Goal: Task Accomplishment & Management: Manage account settings

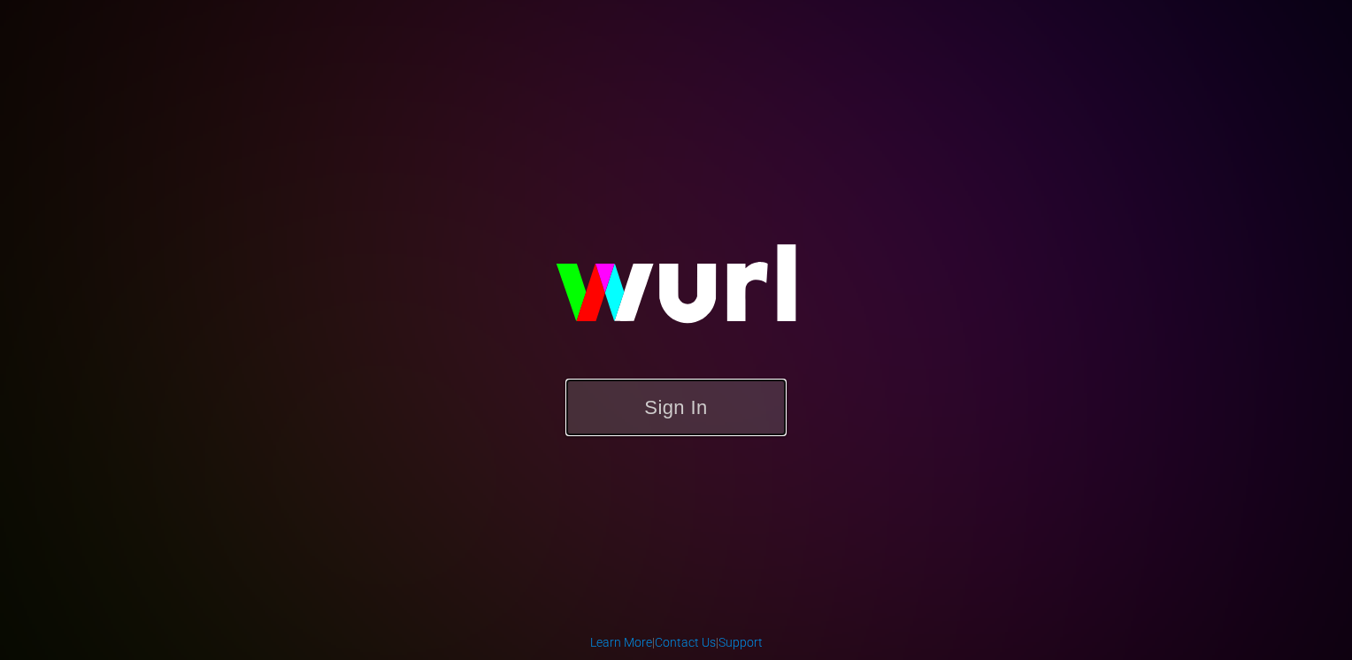
click at [685, 397] on button "Sign In" at bounding box center [676, 408] width 221 height 58
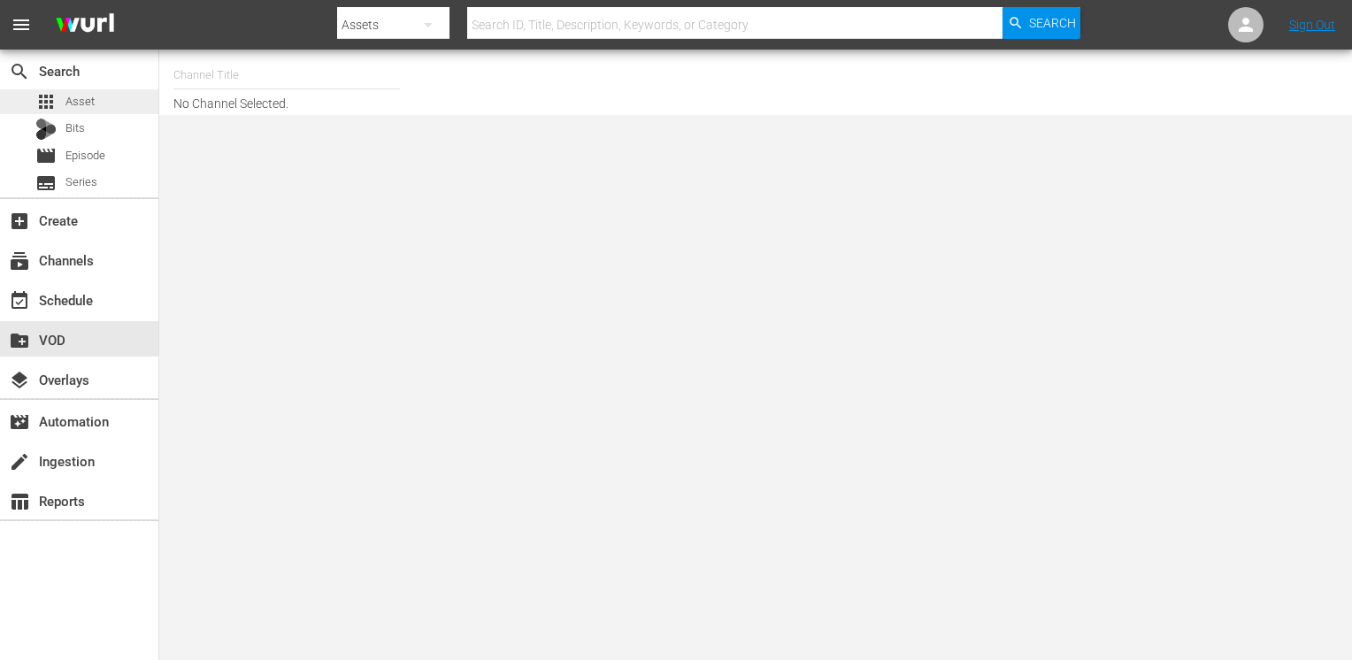
click at [81, 103] on span "Asset" at bounding box center [79, 102] width 29 height 18
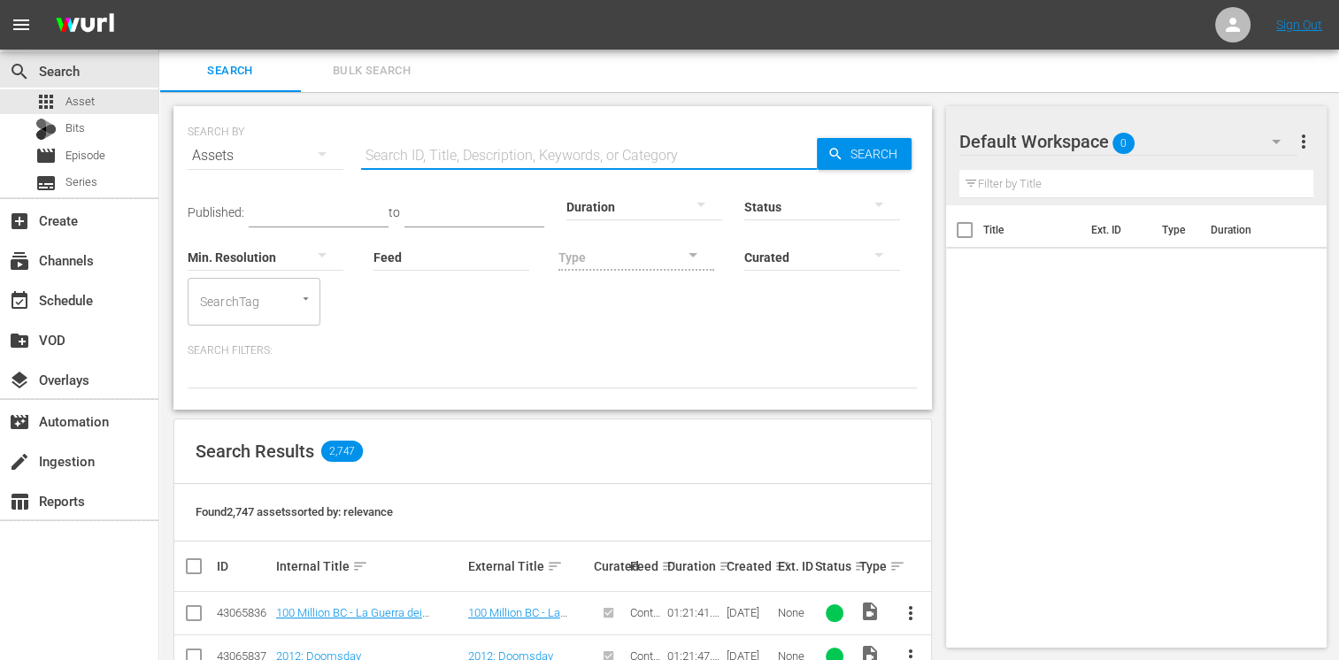
click at [453, 148] on input "text" at bounding box center [589, 156] width 456 height 42
type input "voglia di donna"
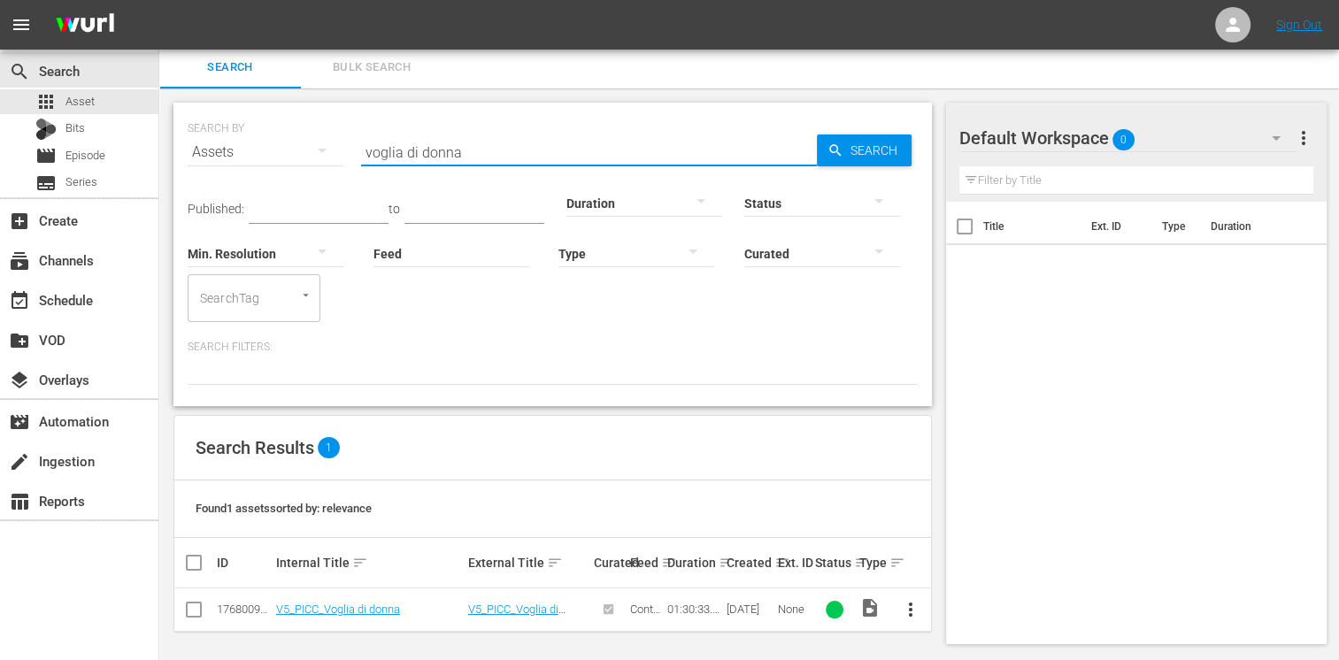
scroll to position [6, 0]
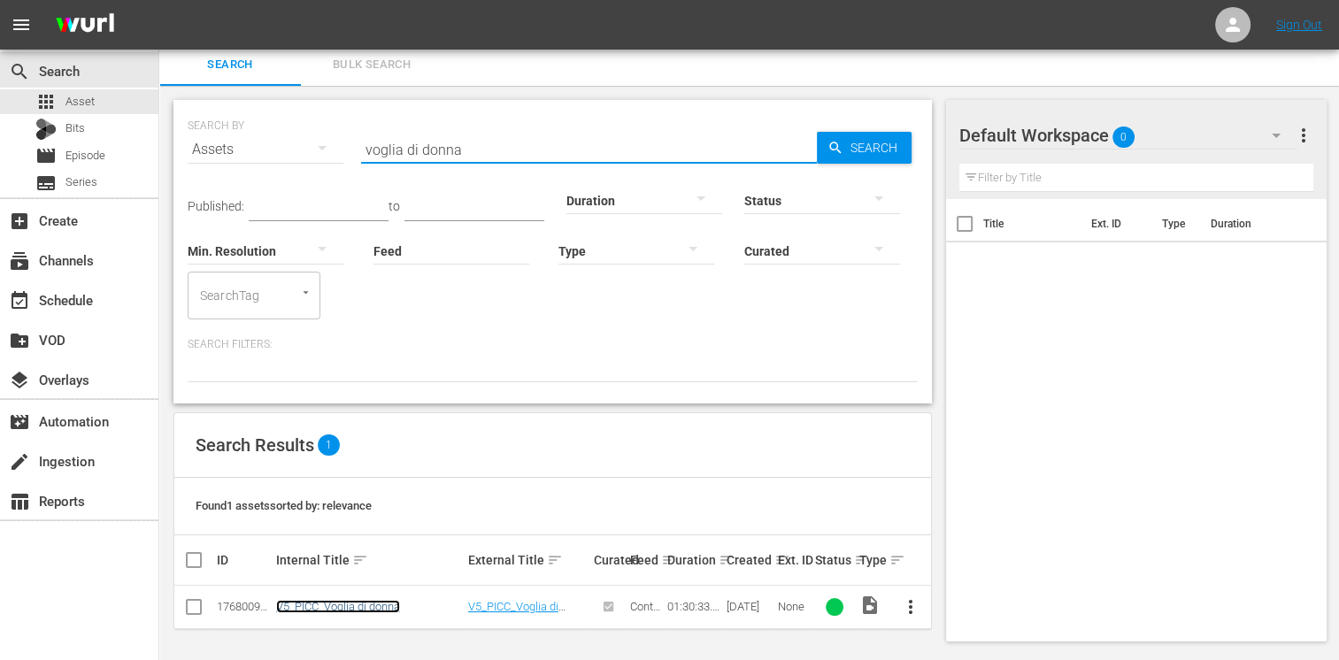
click at [356, 604] on link "V5_PICC_Voglia di donna" at bounding box center [338, 606] width 124 height 13
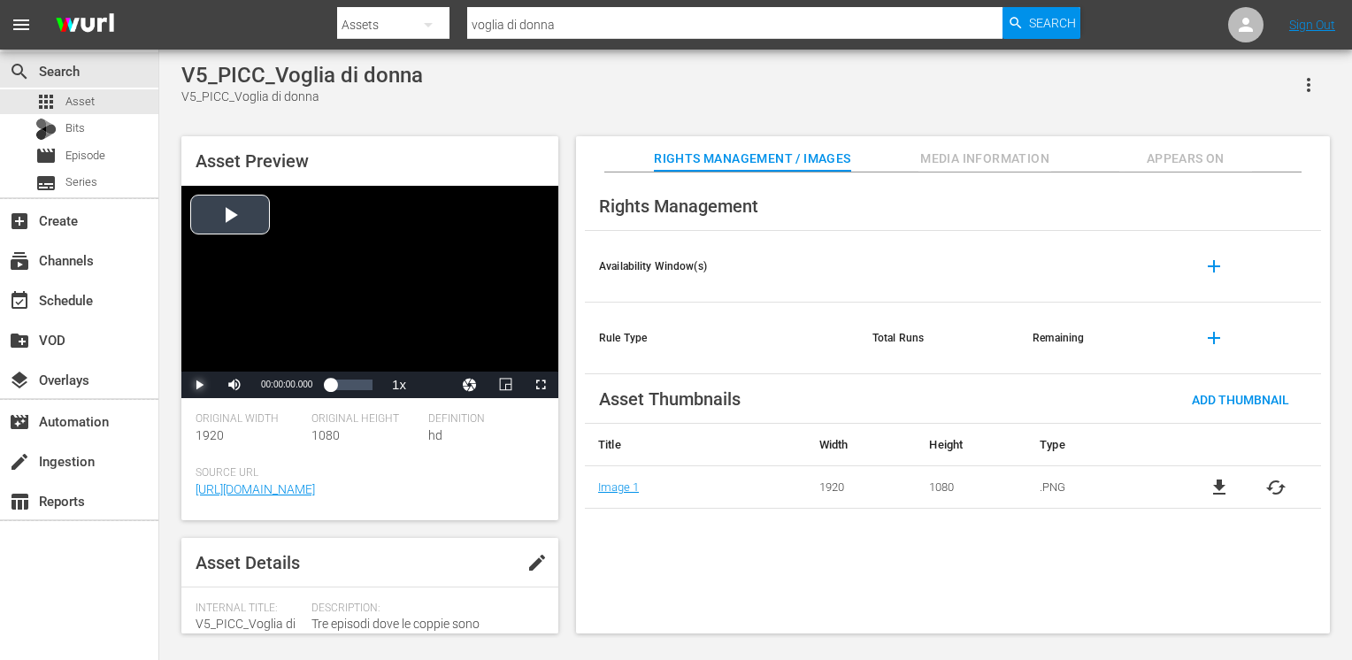
click at [199, 385] on span "Video Player" at bounding box center [199, 385] width 0 height 0
click at [541, 385] on span "Video Player" at bounding box center [541, 385] width 0 height 0
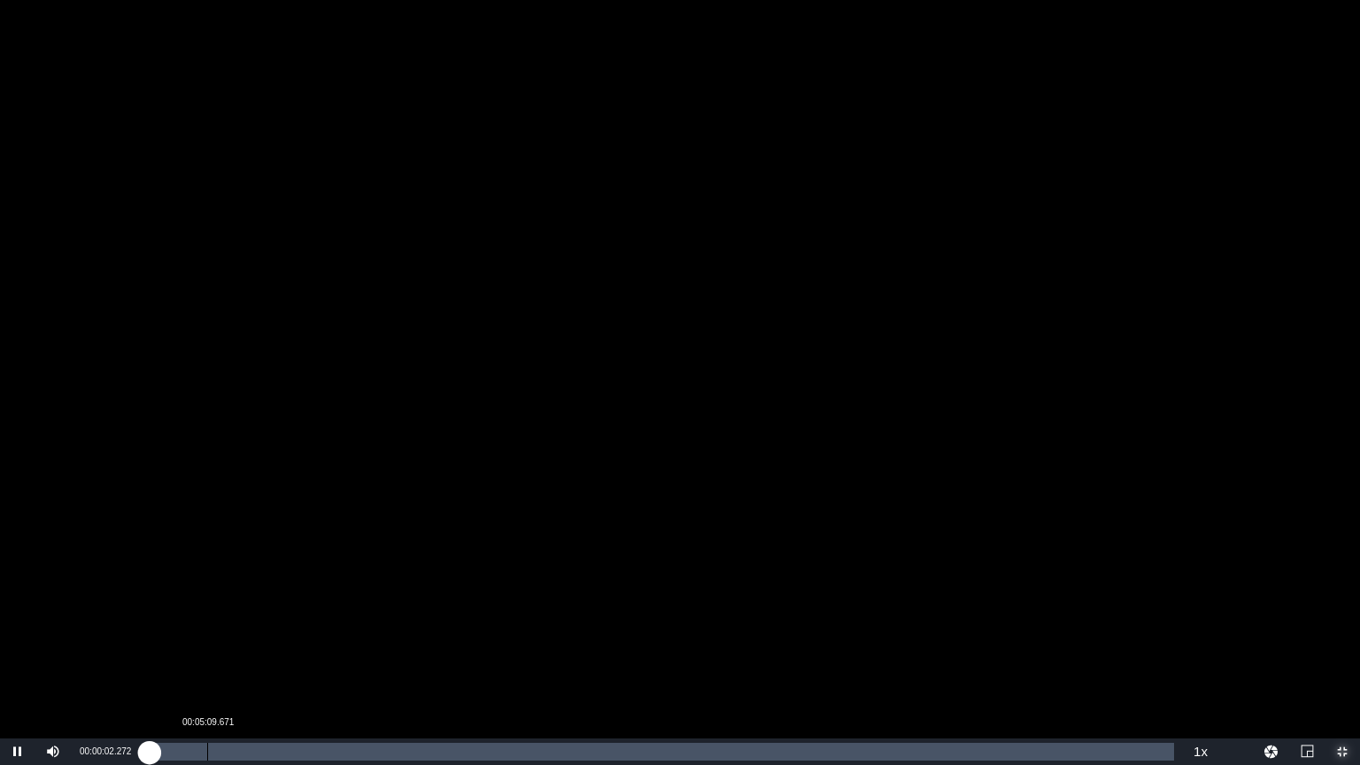
drag, startPoint x: 205, startPoint y: 751, endPoint x: 218, endPoint y: 756, distance: 13.2
click at [206, 659] on div "Loaded : 0.22% 00:05:09.671 00:00:02.282" at bounding box center [661, 752] width 1025 height 18
click at [286, 659] on div "Loaded : 5.64% 00:12:54.178 00:05:05.468" at bounding box center [661, 751] width 1043 height 27
click at [354, 659] on div "Loaded : 13.60% 00:18:08.542 00:12:09.066" at bounding box center [661, 752] width 1025 height 18
click at [296, 659] on div "00:18:09.267" at bounding box center [251, 752] width 205 height 18
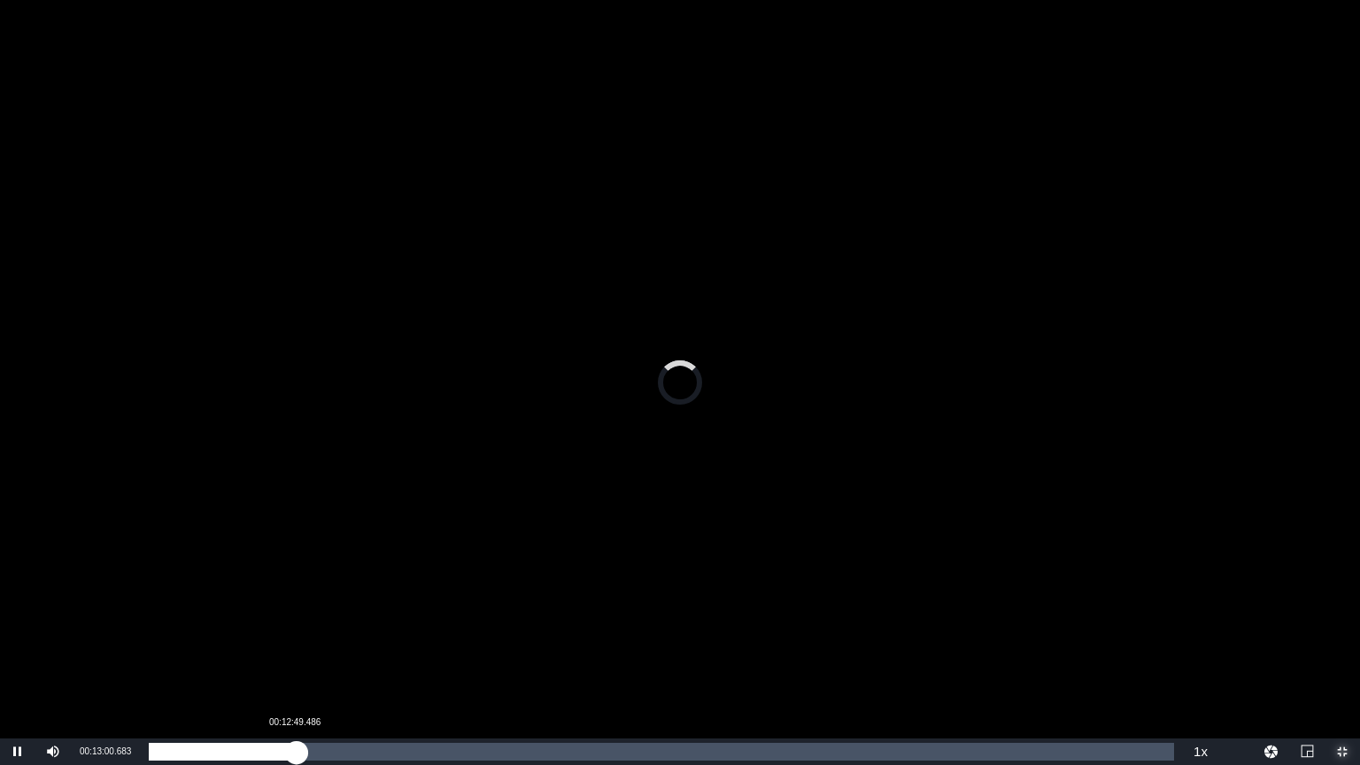
click at [294, 659] on div "00:13:00.683" at bounding box center [222, 752] width 147 height 18
click at [290, 659] on div "00:12:49.839" at bounding box center [221, 752] width 145 height 18
click at [278, 659] on div "00:12:31.467" at bounding box center [220, 752] width 142 height 18
click at [323, 659] on div "Loaded : 12.71% 00:15:00.862 00:11:25.657" at bounding box center [661, 752] width 1025 height 18
click at [342, 659] on div "Loaded : 17.24% 00:17:02.854 00:15:30.987" at bounding box center [661, 752] width 1025 height 18
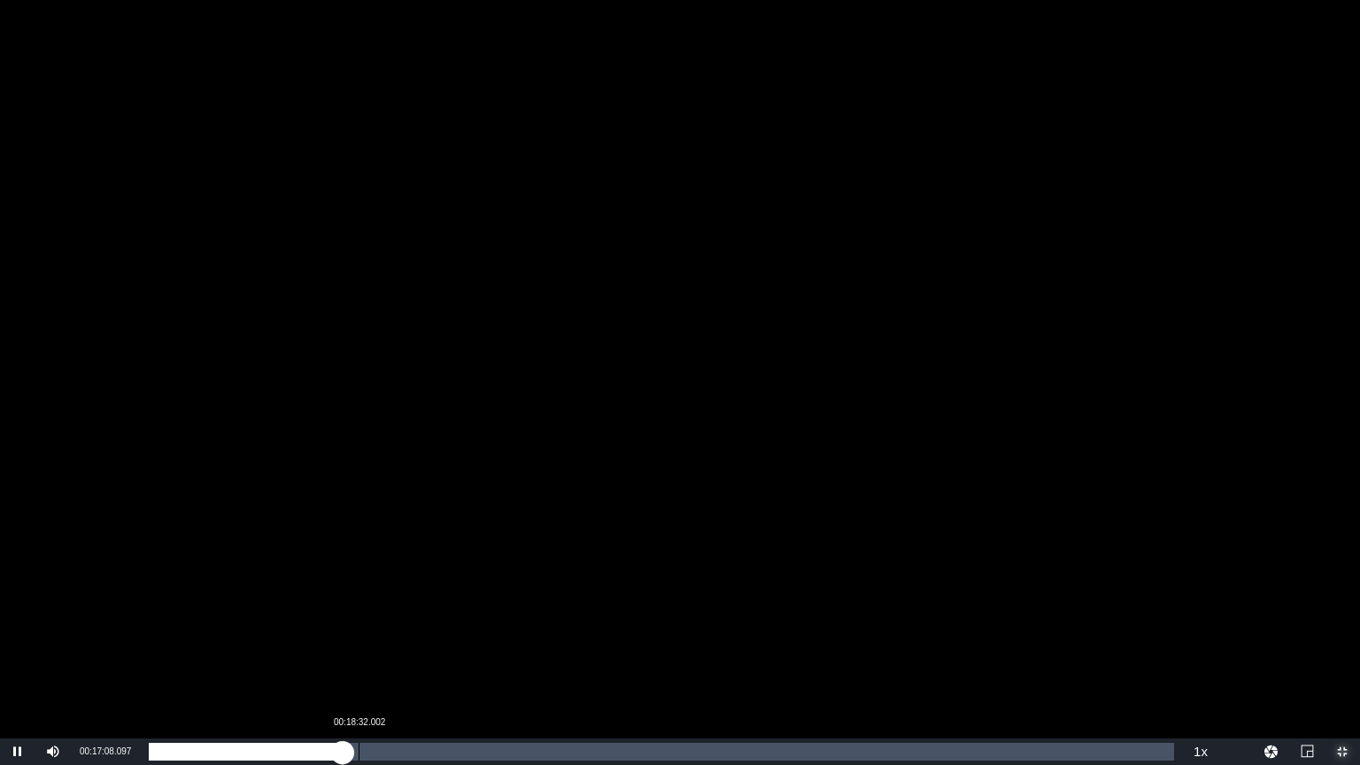
click at [360, 659] on div "Loaded : 19.34% 00:18:32.002 00:17:08.098" at bounding box center [661, 752] width 1025 height 18
click at [382, 659] on div "Loaded : 20.67% 00:20:29.302 00:18:42.615" at bounding box center [661, 752] width 1025 height 18
click at [434, 659] on div "Loaded : 22.88% 00:25:15.513 00:20:39.179" at bounding box center [661, 752] width 1025 height 18
click at [506, 659] on div "Loaded : 27.85% 00:31:40.257 00:25:11.301" at bounding box center [661, 752] width 1025 height 18
click at [501, 659] on div "00:31:44.281" at bounding box center [325, 752] width 352 height 18
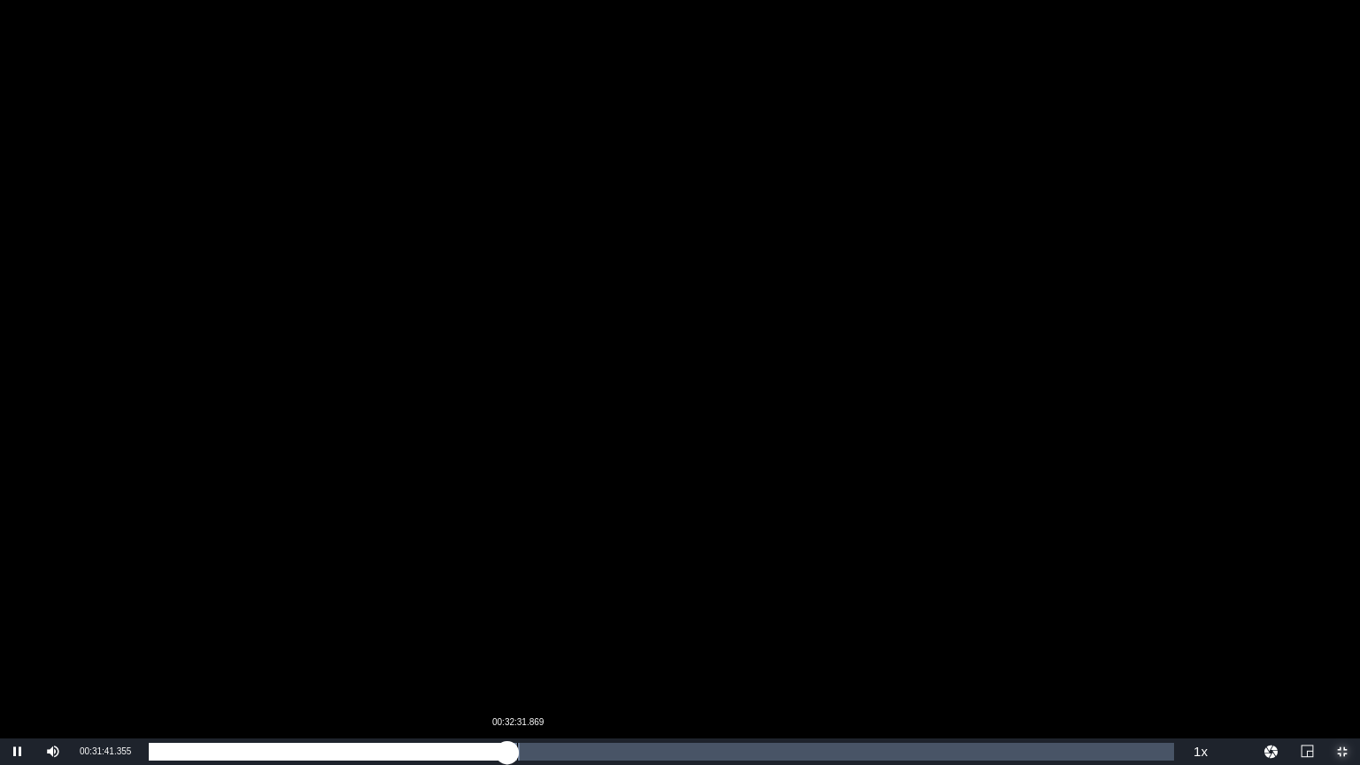
click at [507, 659] on div "00:31:41.327" at bounding box center [328, 752] width 358 height 18
click at [512, 659] on div "00:32:33.205" at bounding box center [333, 752] width 368 height 18
click at [507, 659] on div "00:32:04.397" at bounding box center [328, 752] width 358 height 18
click at [523, 659] on div "Loaded : 35.81% 00:33:04.713 00:31:44.321" at bounding box center [661, 752] width 1025 height 18
click at [517, 659] on div "00:33:05.441" at bounding box center [336, 752] width 374 height 18
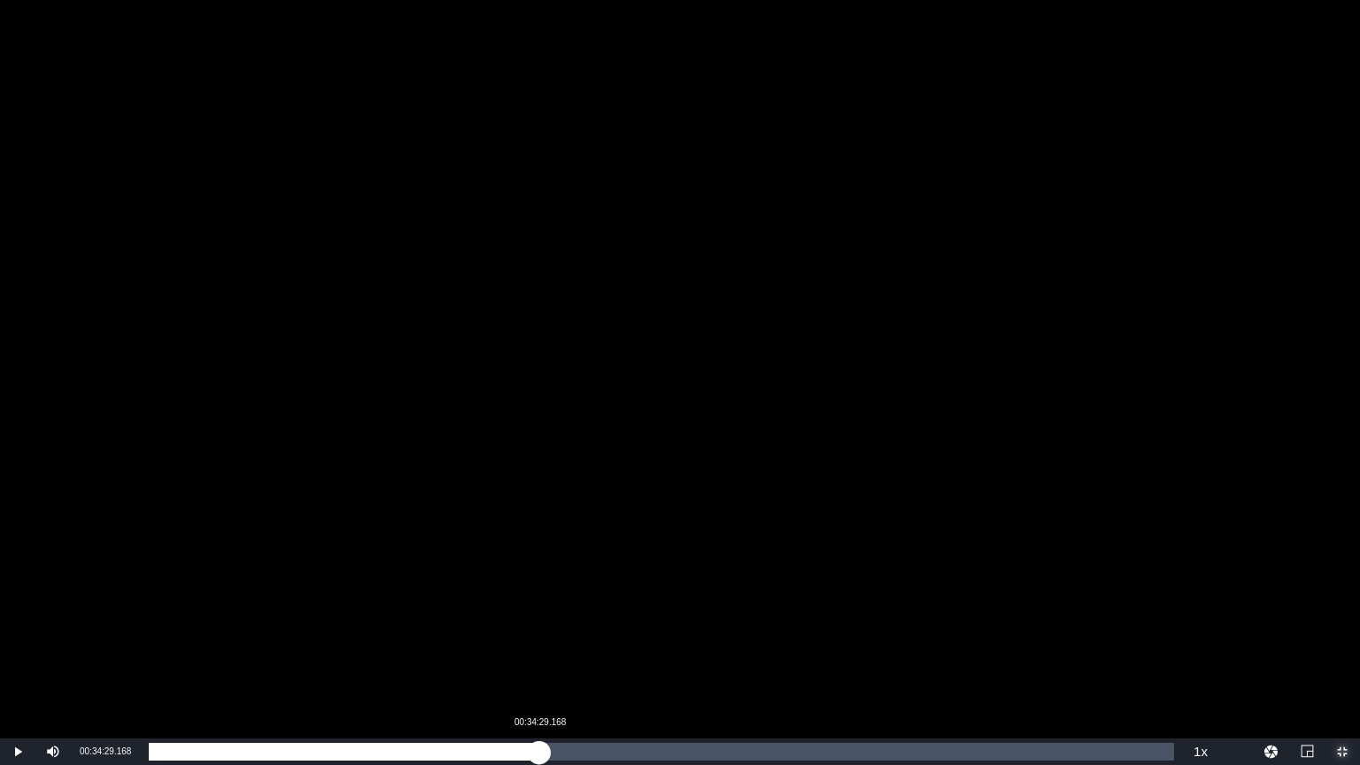
click at [539, 659] on div "Loaded : 36.14% 00:34:29.168 00:32:32.286" at bounding box center [661, 752] width 1025 height 18
click at [539, 659] on div "00:34:29.643" at bounding box center [344, 752] width 390 height 18
click at [555, 659] on div "00:34:57.998" at bounding box center [352, 752] width 406 height 18
click at [555, 659] on div "00:35:55.251" at bounding box center [352, 752] width 406 height 18
click at [559, 659] on div "00:36:50.425" at bounding box center [354, 752] width 411 height 18
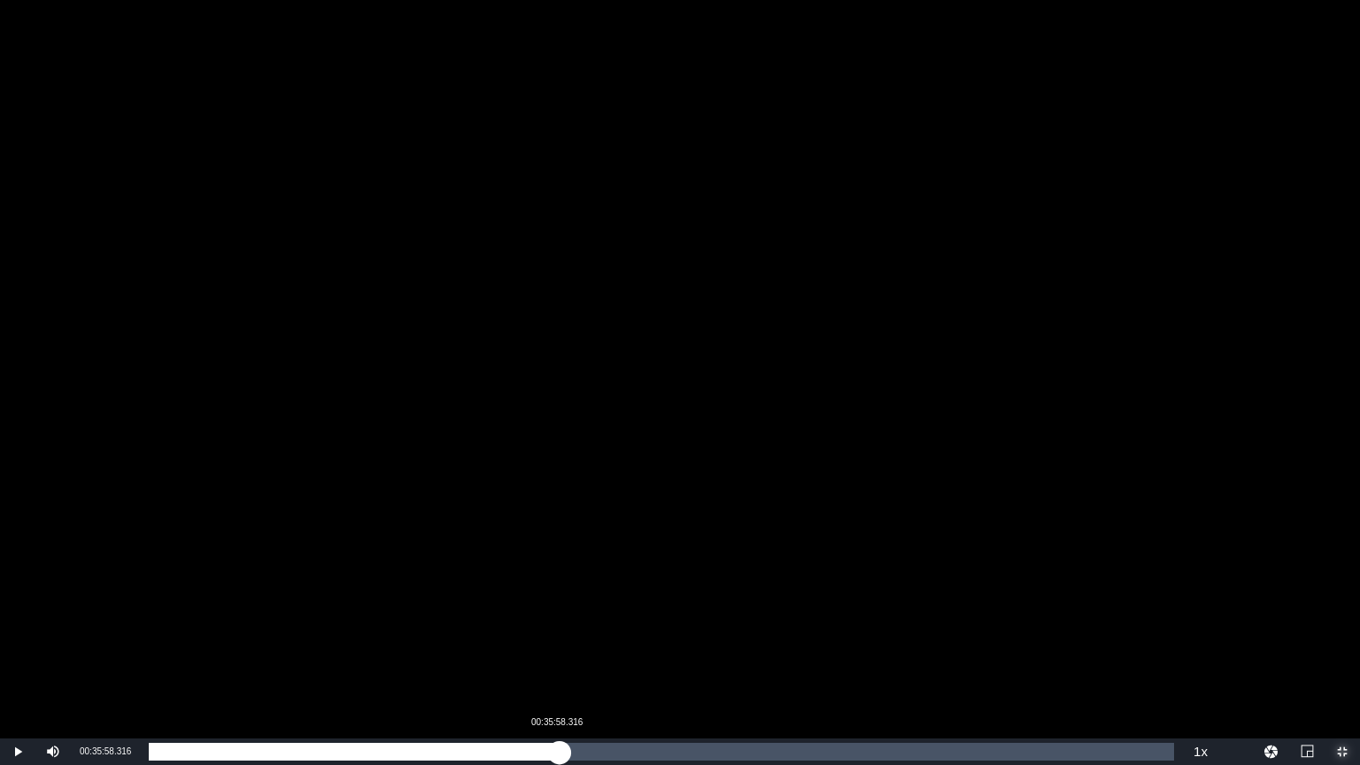
click at [556, 659] on div "00:36:18.017" at bounding box center [354, 752] width 411 height 18
click at [554, 659] on div "00:35:59.537" at bounding box center [352, 752] width 407 height 18
click at [561, 659] on div "00:36:39.208" at bounding box center [356, 752] width 415 height 18
click at [556, 659] on div "00:36:26.850" at bounding box center [355, 752] width 412 height 18
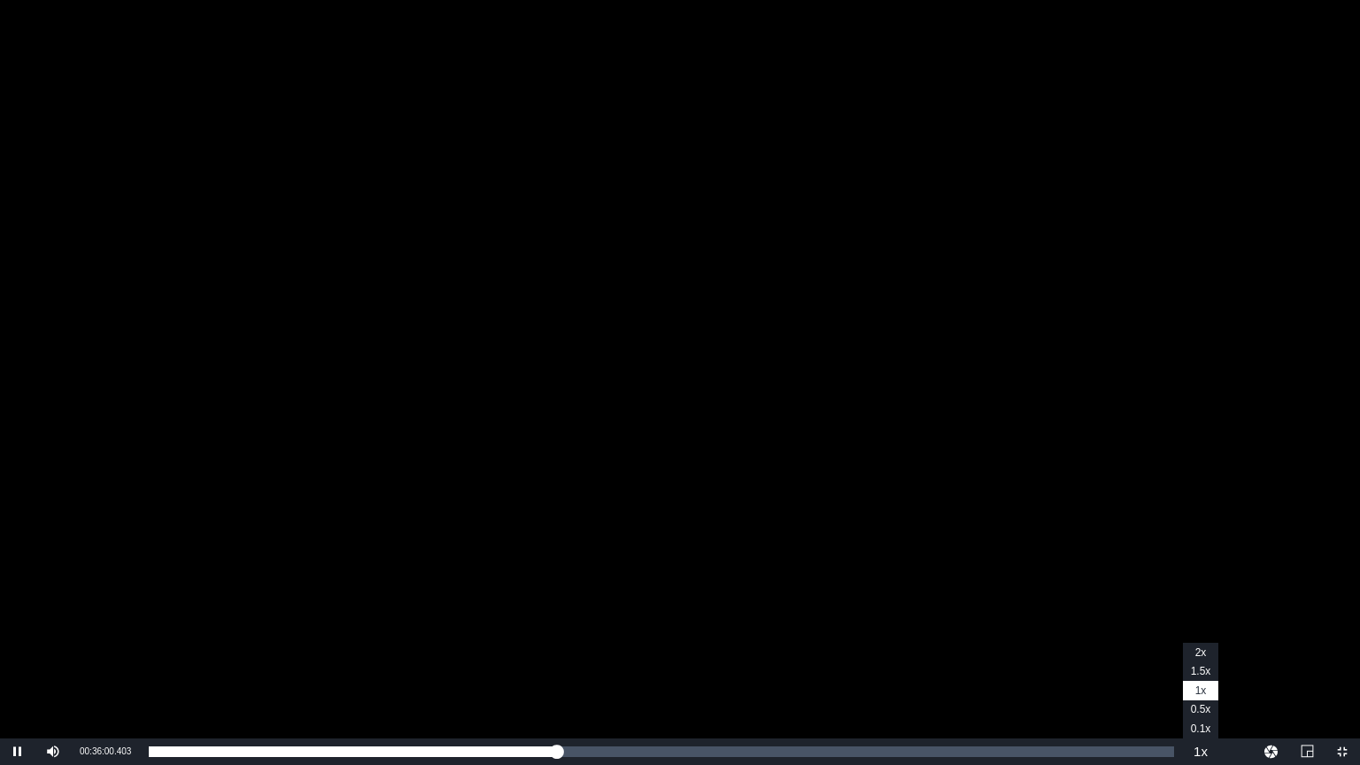
click at [1201, 659] on button "Playback Rate" at bounding box center [1200, 751] width 35 height 27
click at [1204, 659] on span "1x" at bounding box center [1201, 690] width 12 height 12
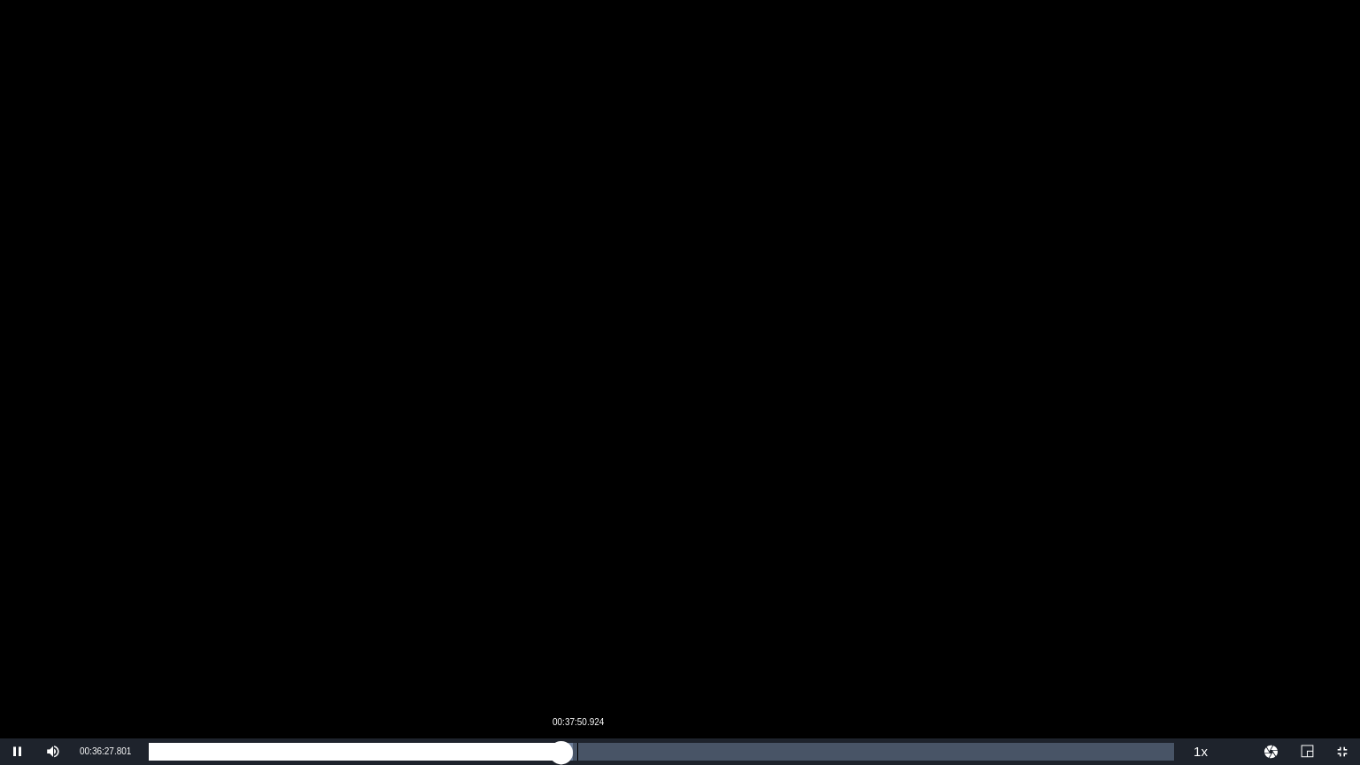
click at [577, 659] on div "Loaded : 41.34% 00:37:50.924 00:36:27.895" at bounding box center [661, 752] width 1025 height 18
click at [597, 659] on div "00:39:34.148" at bounding box center [597, 752] width 1 height 18
click at [625, 659] on div "Loaded : 44.22% 00:42:04.292 00:39:55.768" at bounding box center [661, 752] width 1025 height 18
click at [644, 659] on div "Loaded : 46.54% 00:43:47.516 00:42:04.445" at bounding box center [661, 752] width 1025 height 18
click at [676, 659] on div "Loaded : 48.52% 00:46:27.043 00:43:47.839" at bounding box center [661, 752] width 1025 height 18
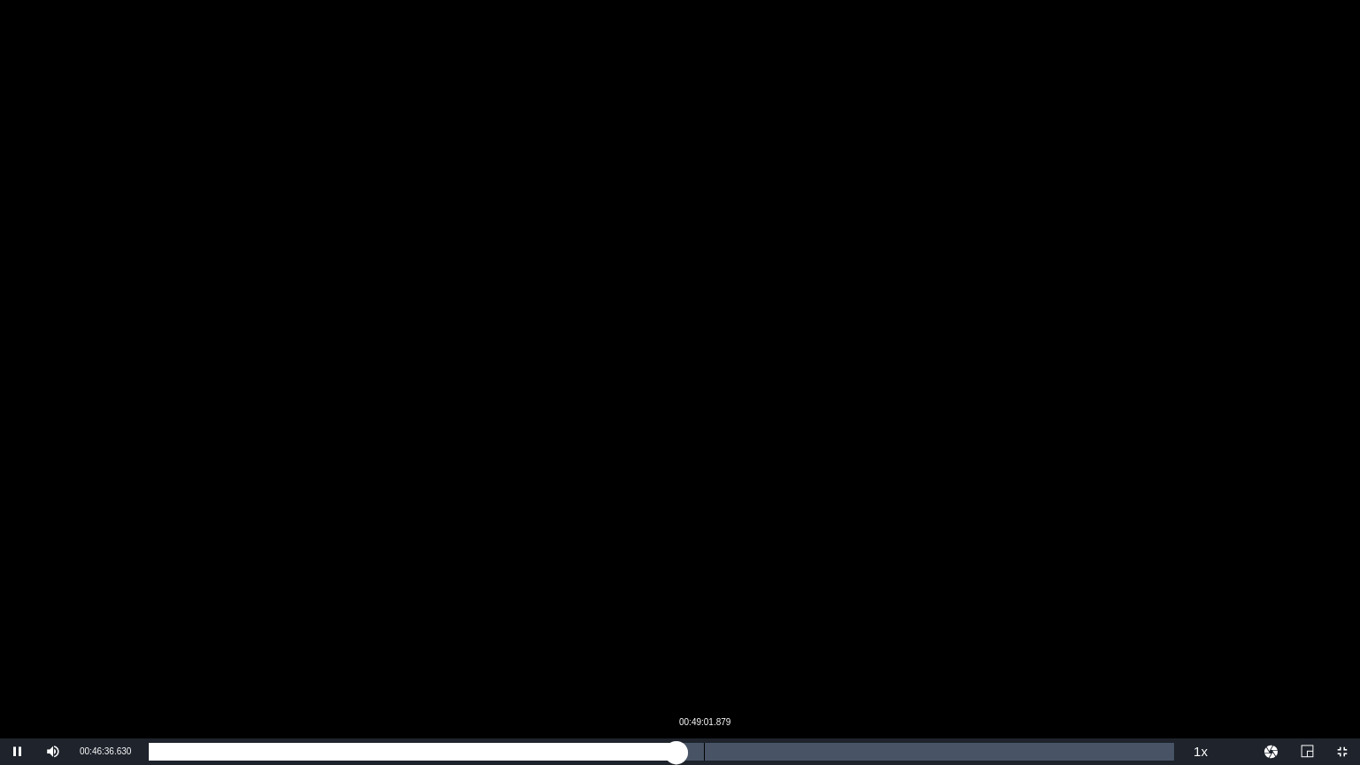
click at [705, 659] on div "Loaded : 51.51% 00:49:01.879 00:46:36.637" at bounding box center [661, 752] width 1025 height 18
click at [705, 659] on div "00:49:08.239" at bounding box center [427, 752] width 556 height 18
click at [716, 659] on div "00:50:09.129" at bounding box center [432, 752] width 567 height 18
click at [724, 659] on div "00:50:50.126" at bounding box center [436, 752] width 575 height 18
click at [747, 659] on div "00:51:56.953" at bounding box center [448, 752] width 598 height 18
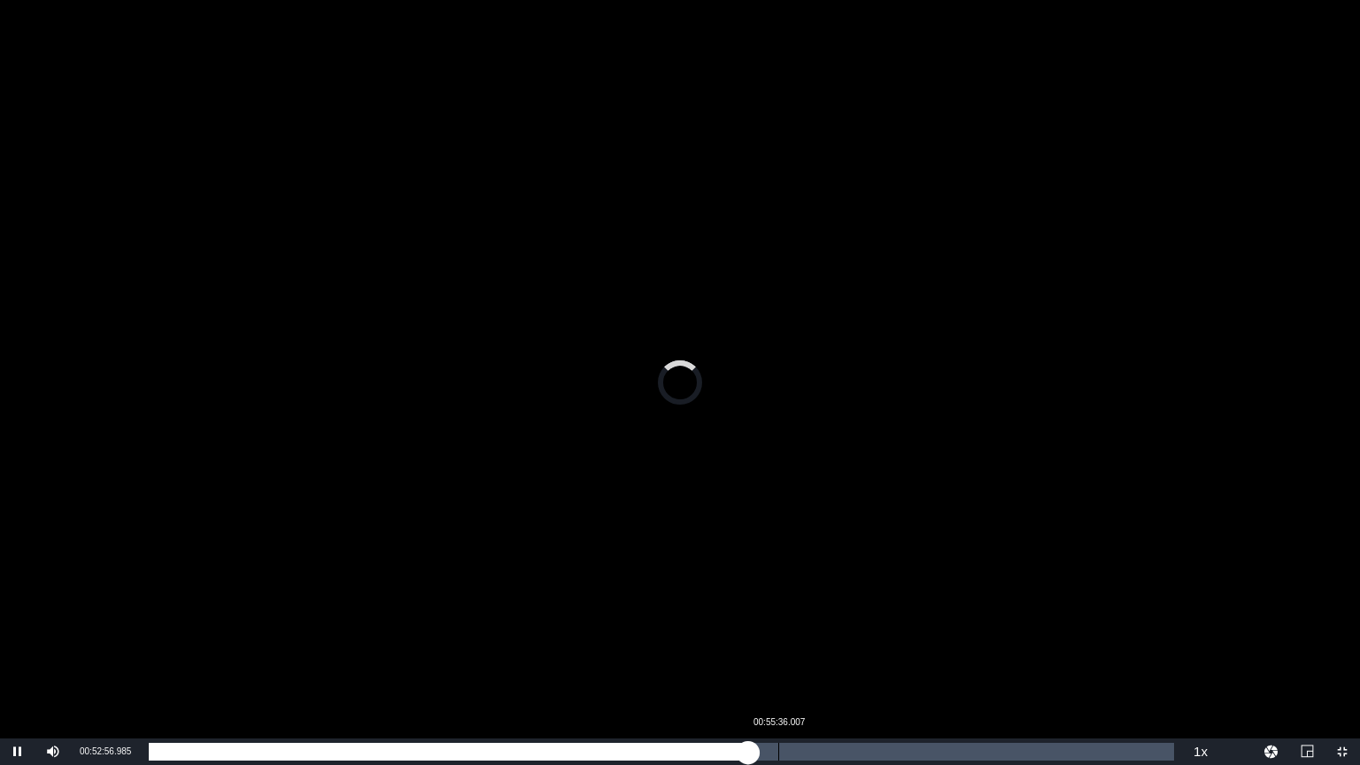
click at [781, 659] on div "Loaded : 58.47% 00:55:36.007 00:52:56.985" at bounding box center [661, 752] width 1025 height 18
click at [840, 659] on div "Loaded : 62.01% 01:01:04.446 00:55:53.527" at bounding box center [661, 752] width 1025 height 18
click at [859, 659] on div "Loaded : 67.76% 01:02:42.978 01:01:07.531" at bounding box center [661, 752] width 1025 height 18
click at [859, 659] on div "01:02:45.576" at bounding box center [504, 752] width 710 height 18
click at [893, 659] on div "01:05:45.966" at bounding box center [893, 752] width 1 height 18
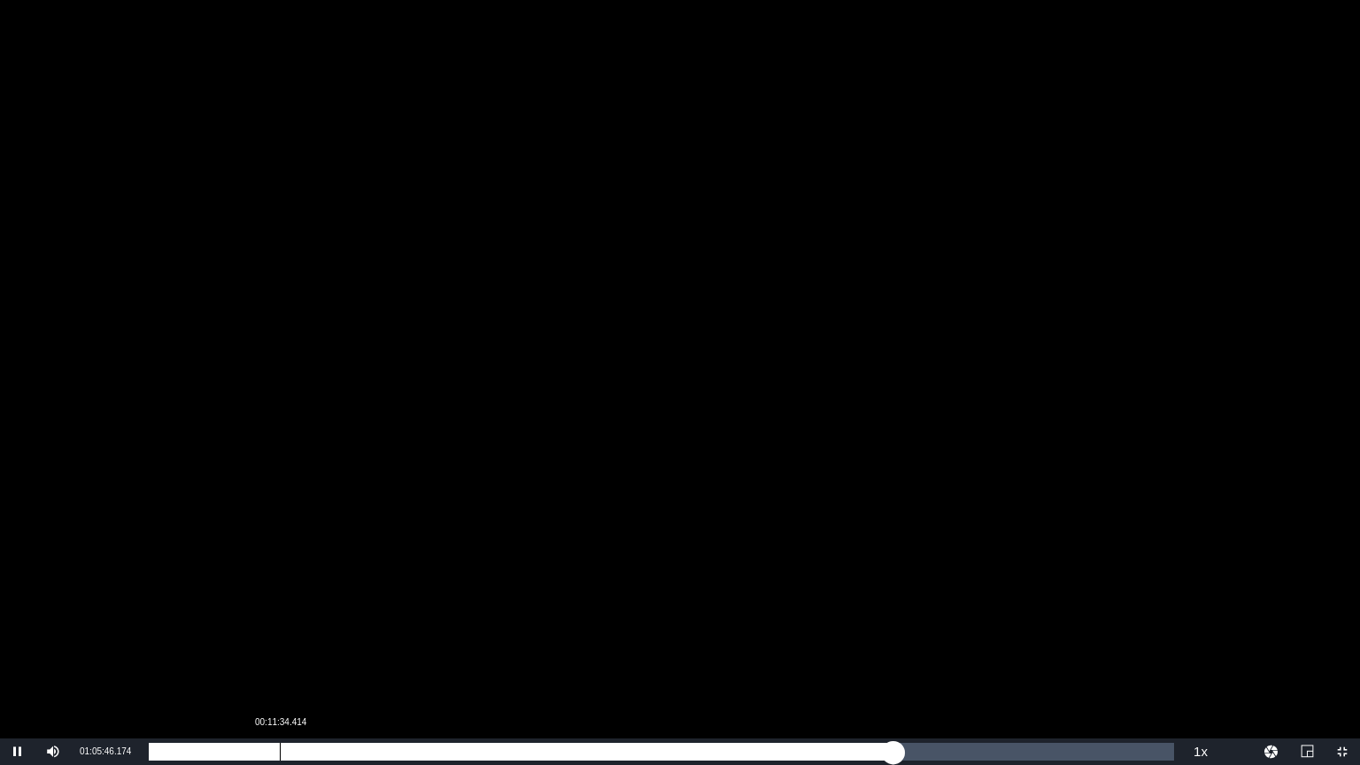
click at [280, 659] on div "Loaded : 72.73% 00:11:34.414 01:05:46.303" at bounding box center [661, 752] width 1025 height 18
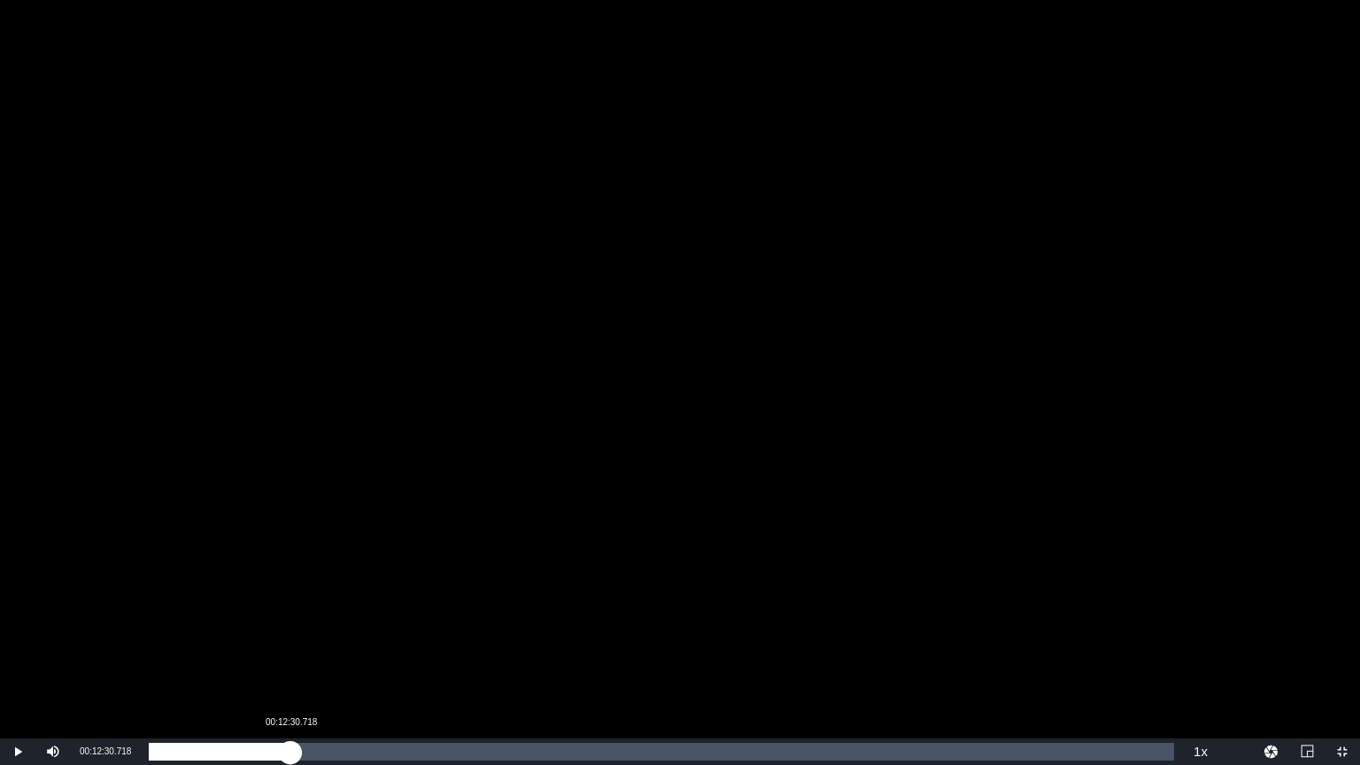
click at [289, 659] on div "00:11:35.163" at bounding box center [220, 752] width 142 height 18
click at [320, 659] on div "00:15:05.554" at bounding box center [320, 752] width 1 height 18
click at [291, 659] on div "00:15:27.998" at bounding box center [236, 752] width 175 height 18
drag, startPoint x: 297, startPoint y: 747, endPoint x: 308, endPoint y: 749, distance: 11.6
click at [298, 659] on div "00:12:36.087" at bounding box center [224, 752] width 150 height 18
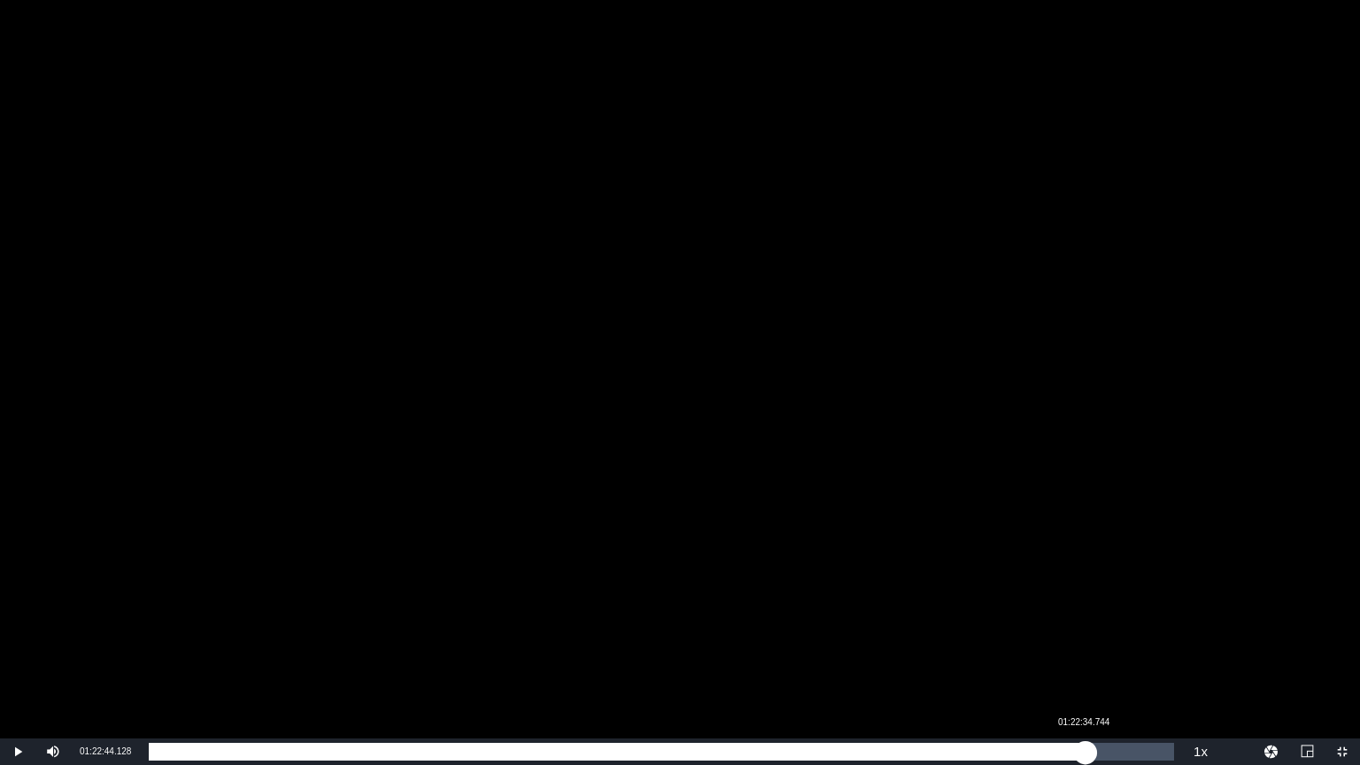
click at [1085, 659] on div "Loaded : 14.70% 01:22:34.744 00:13:18.719" at bounding box center [661, 752] width 1025 height 18
click at [1085, 659] on div "01:22:51.285" at bounding box center [617, 752] width 937 height 18
click at [1080, 659] on div "01:22:44.696" at bounding box center [614, 752] width 931 height 18
click at [1115, 659] on div "Loaded : 92.19% 01:25:23.656 01:22:32.329" at bounding box center [661, 752] width 1025 height 18
click at [1135, 659] on div "Loaded : 94.40% 01:27:06.880 01:25:24.484" at bounding box center [661, 752] width 1025 height 18
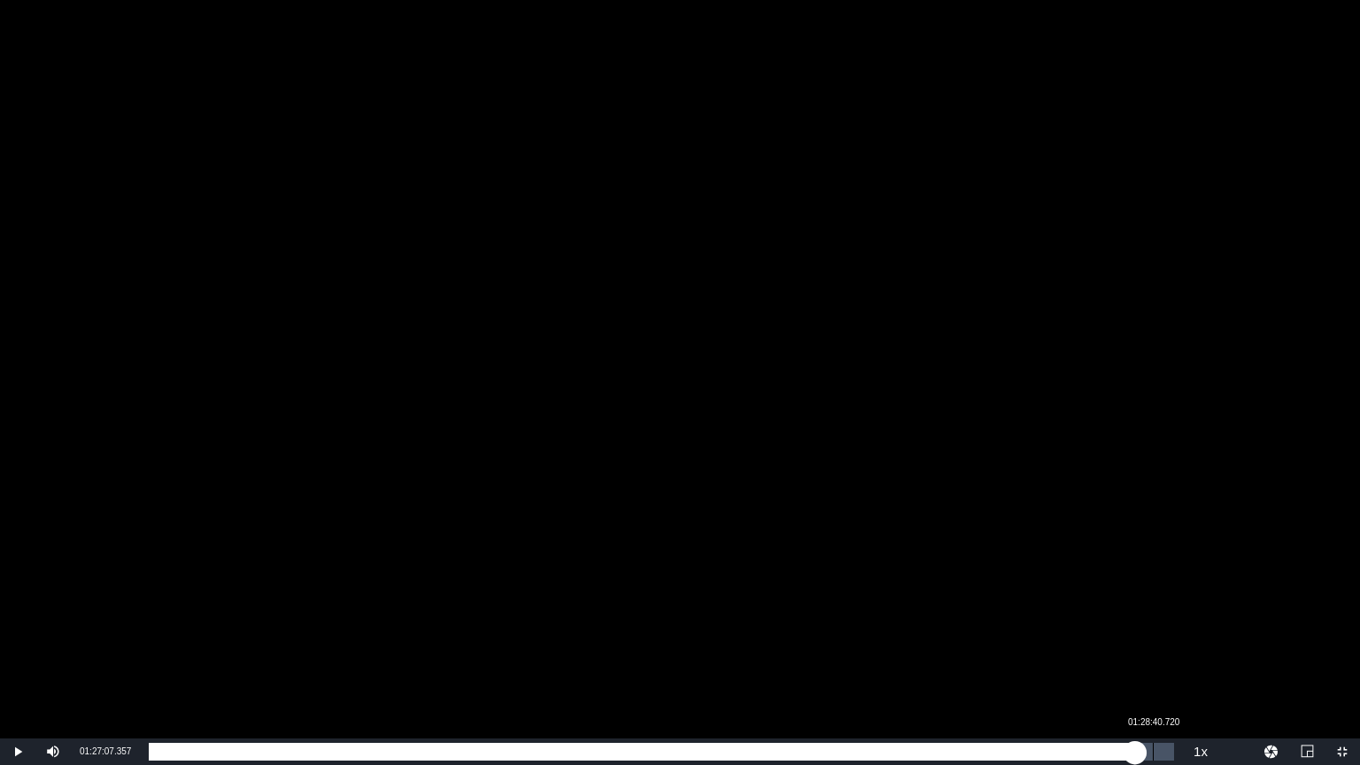
click at [1153, 659] on div "01:28:40.720" at bounding box center [1152, 752] width 1 height 18
click at [1142, 659] on div "01:28:46.309" at bounding box center [651, 752] width 1005 height 18
click at [1142, 659] on div "01:27:45.489" at bounding box center [645, 752] width 993 height 18
click at [1147, 659] on div "01:28:13.194" at bounding box center [648, 752] width 998 height 18
click at [1136, 659] on div "01:29:44.210" at bounding box center [656, 752] width 1015 height 18
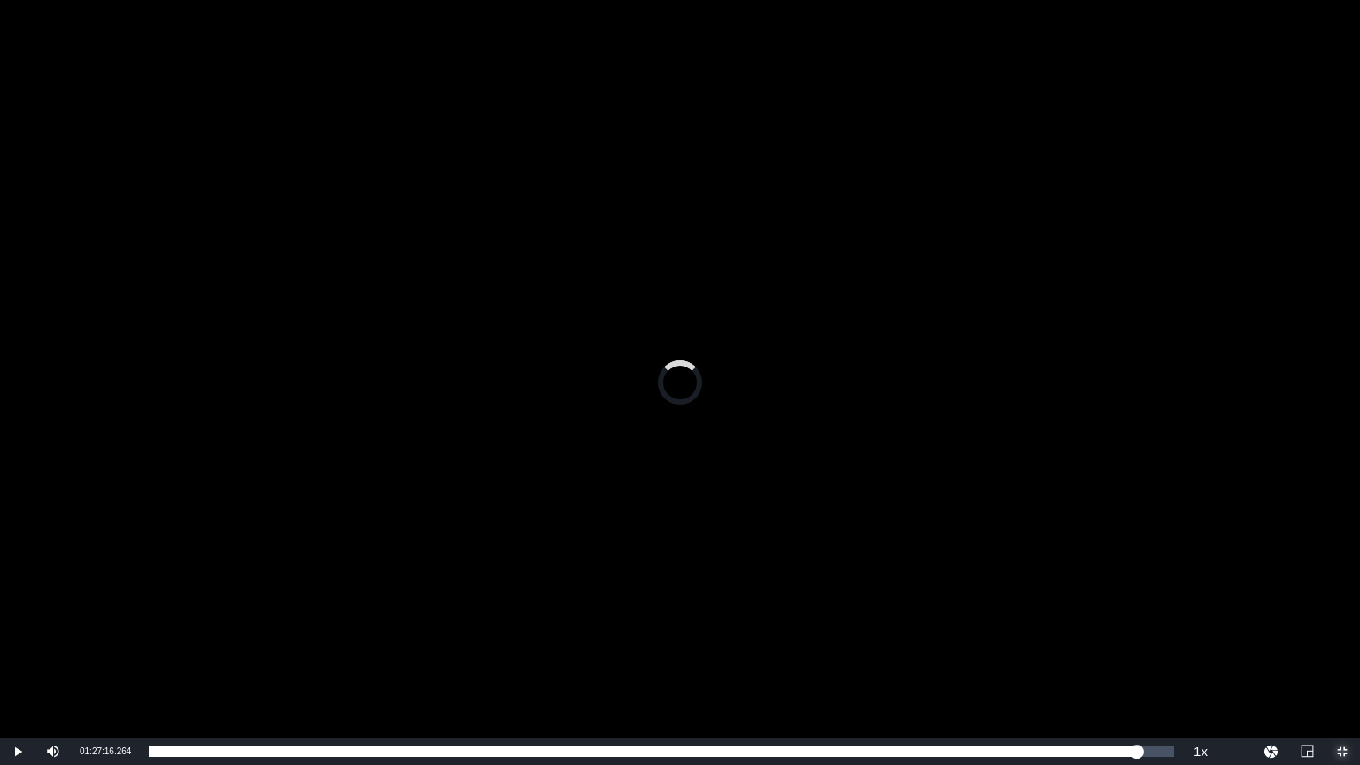
click at [1342, 659] on span "Video Player" at bounding box center [1342, 751] width 0 height 0
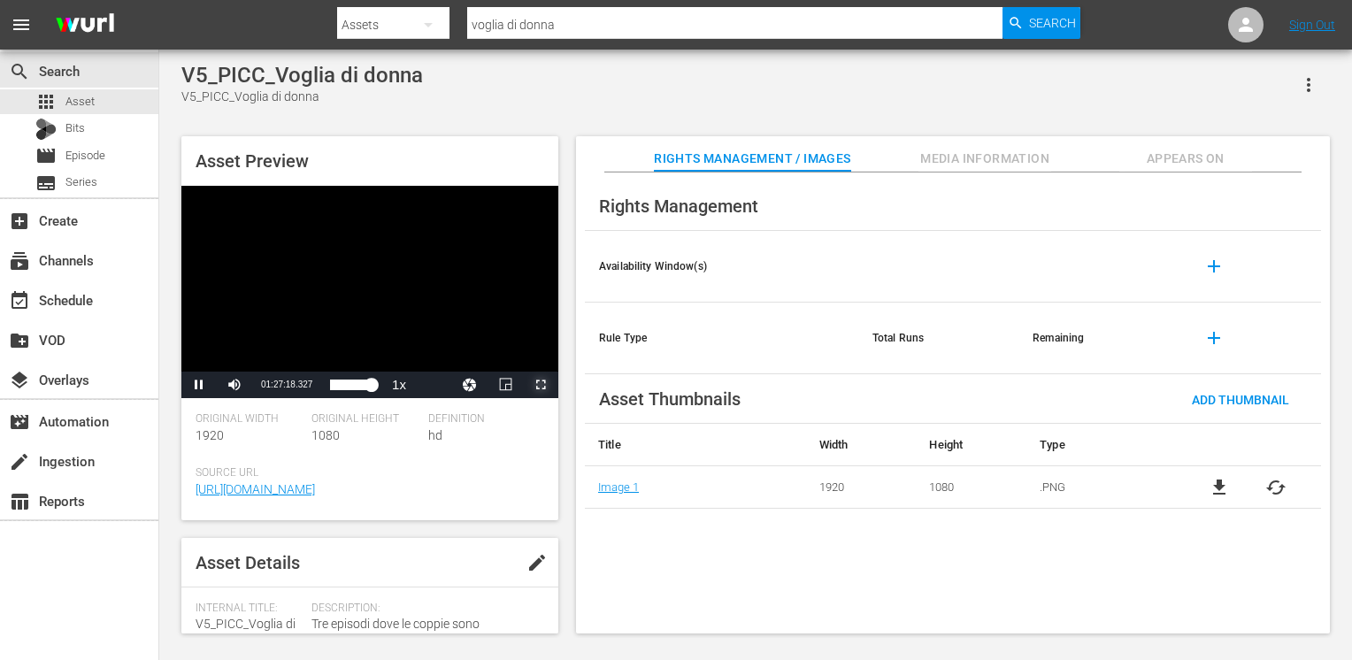
click at [541, 385] on span "Video Player" at bounding box center [541, 385] width 0 height 0
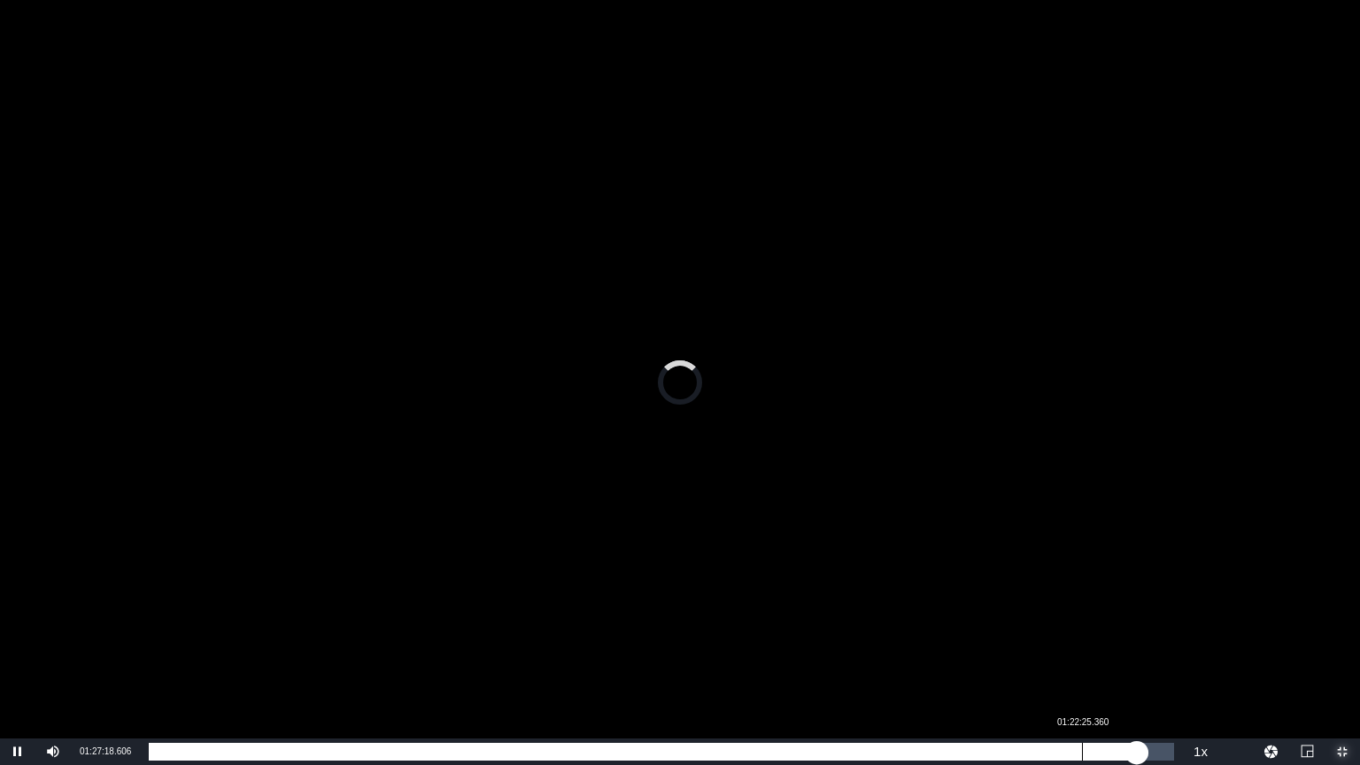
click at [1082, 659] on div "Loaded : 96.50% 01:22:25.360 01:27:18.797" at bounding box center [661, 752] width 1025 height 18
click at [1076, 659] on div "01:22:30.874" at bounding box center [616, 752] width 934 height 18
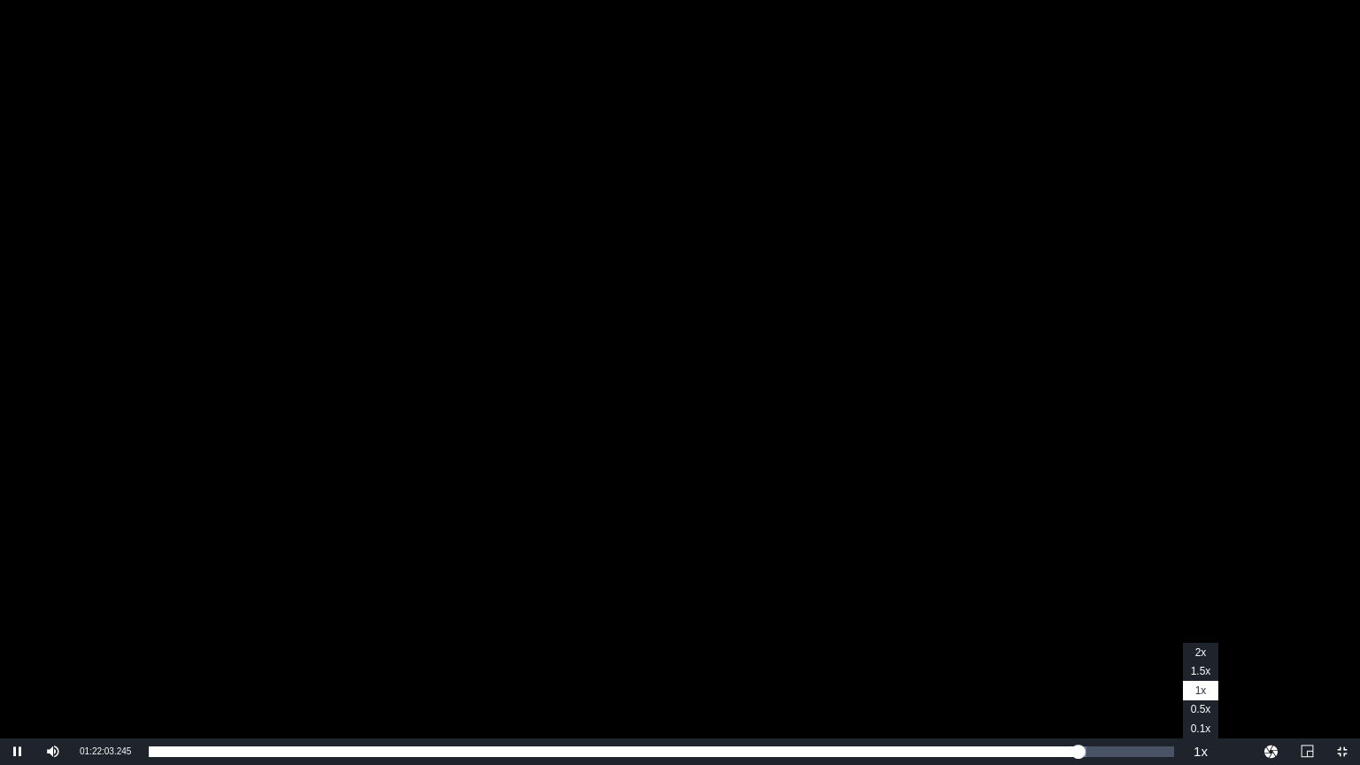
click at [1205, 659] on button "Playback Rate" at bounding box center [1200, 751] width 35 height 27
click at [1199, 659] on span "1x" at bounding box center [1201, 690] width 12 height 12
click at [1342, 659] on span "Video Player" at bounding box center [1342, 751] width 0 height 0
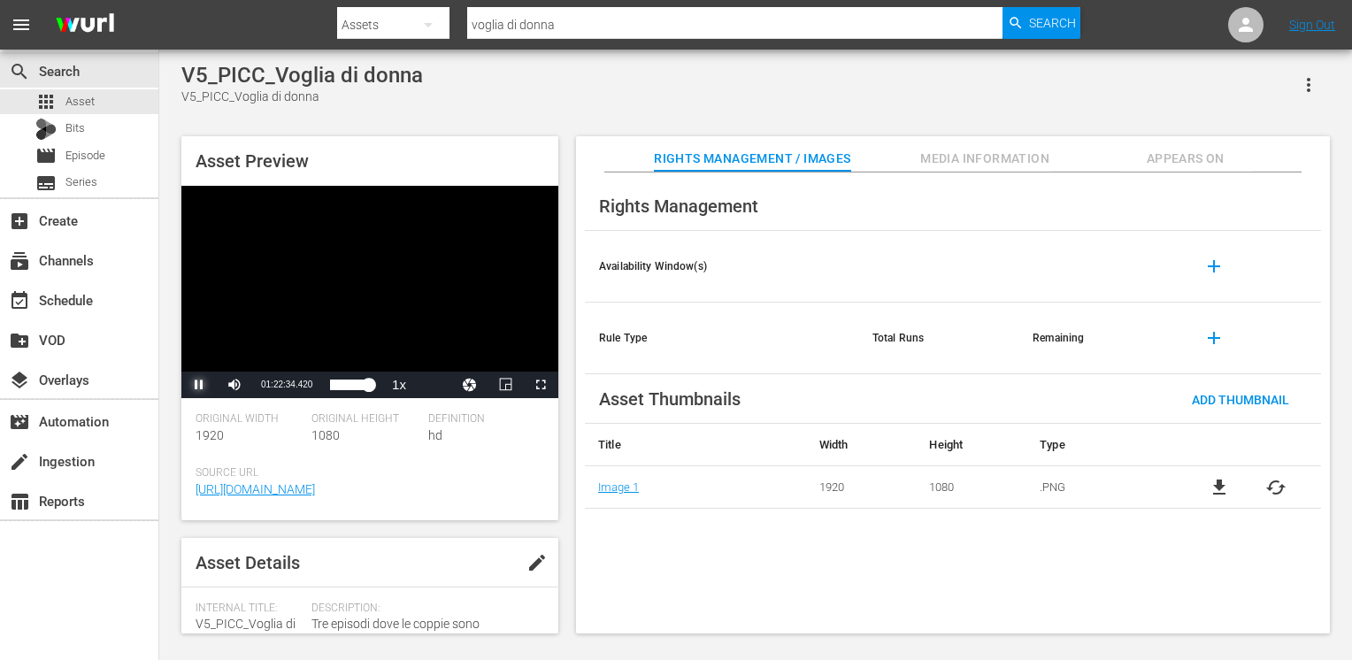
click at [199, 385] on span "Video Player" at bounding box center [199, 385] width 0 height 0
drag, startPoint x: 535, startPoint y: 385, endPoint x: 540, endPoint y: 458, distance: 72.8
click at [541, 385] on span "Video Player" at bounding box center [541, 385] width 0 height 0
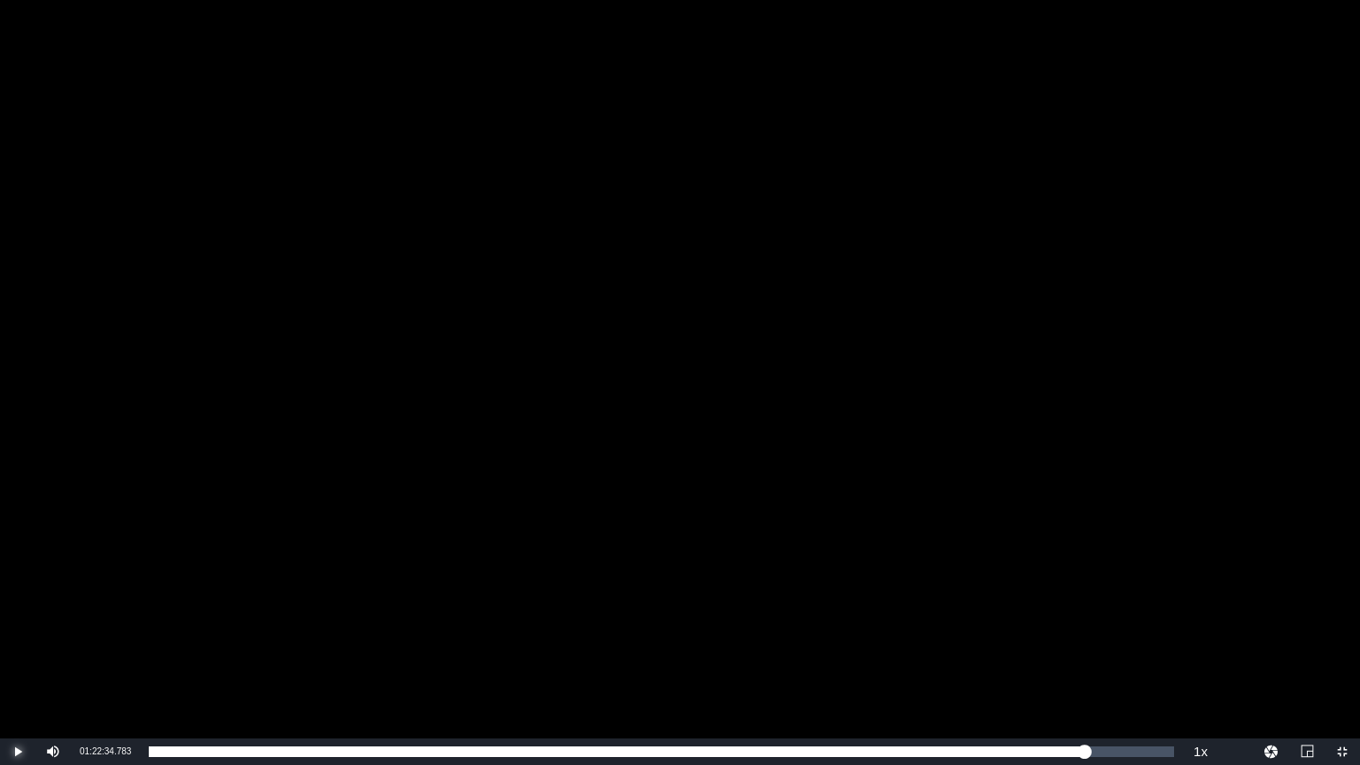
click at [18, 659] on span "Video Player" at bounding box center [18, 751] width 0 height 0
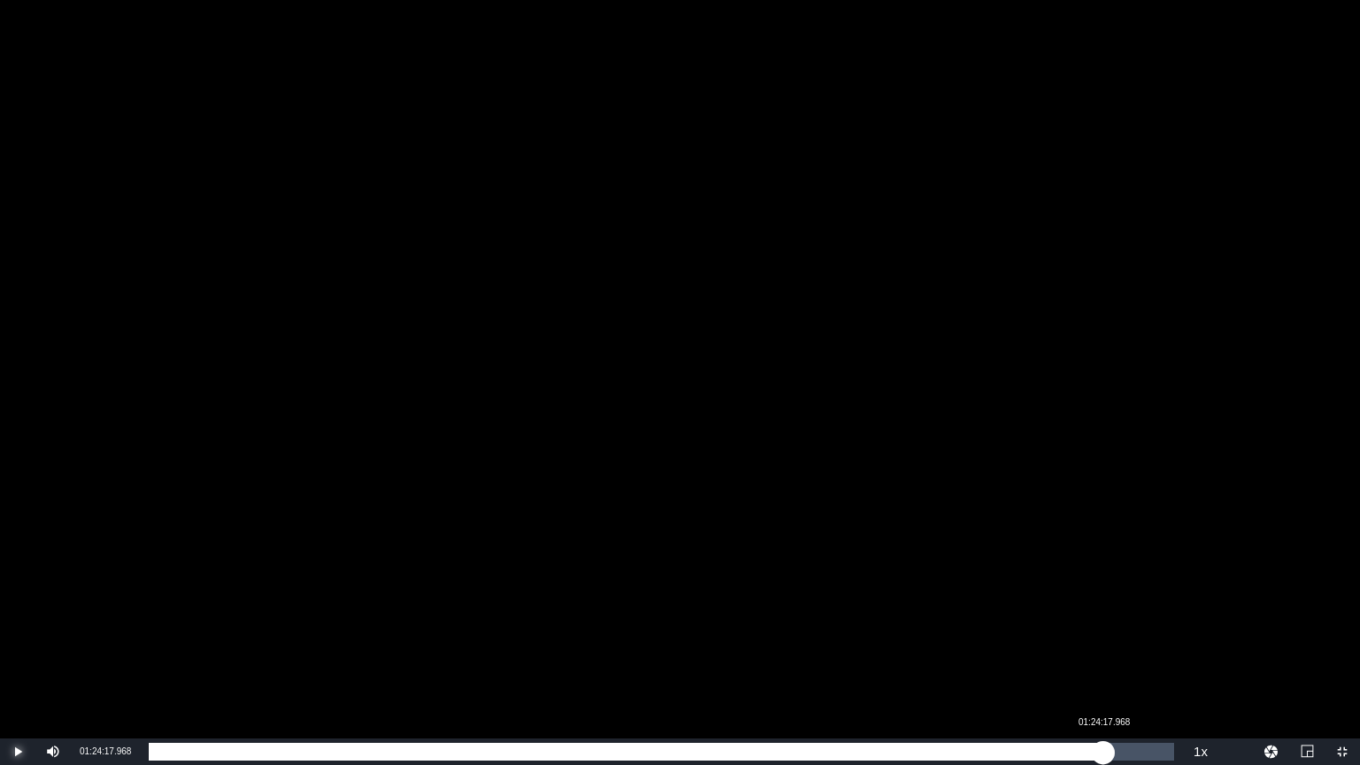
click at [1103, 659] on div "Loaded : 92.41% 01:24:17.968 01:22:40.621" at bounding box center [661, 752] width 1025 height 18
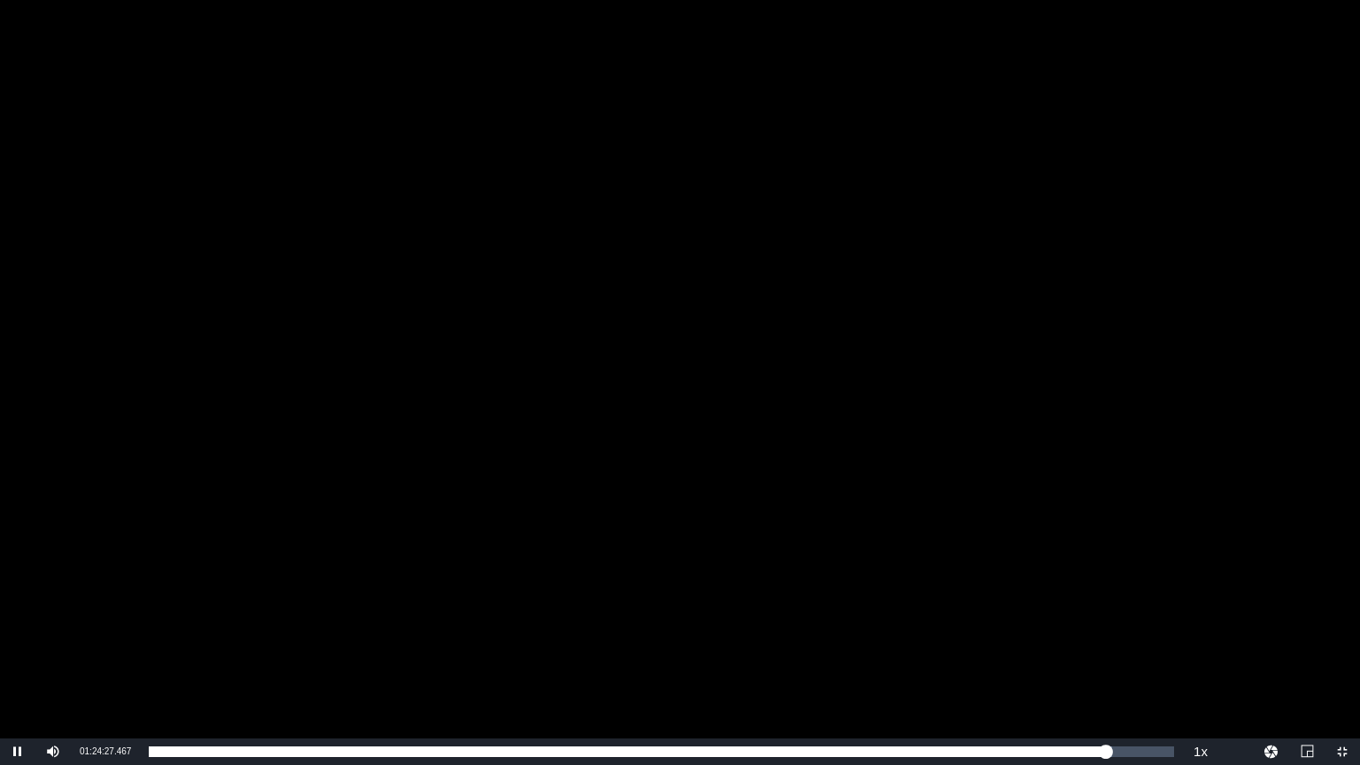
click at [1140, 574] on div "Video Player" at bounding box center [680, 369] width 1360 height 738
click at [18, 659] on span "Video Player" at bounding box center [18, 751] width 0 height 0
click at [1342, 659] on span "Video Player" at bounding box center [1342, 751] width 0 height 0
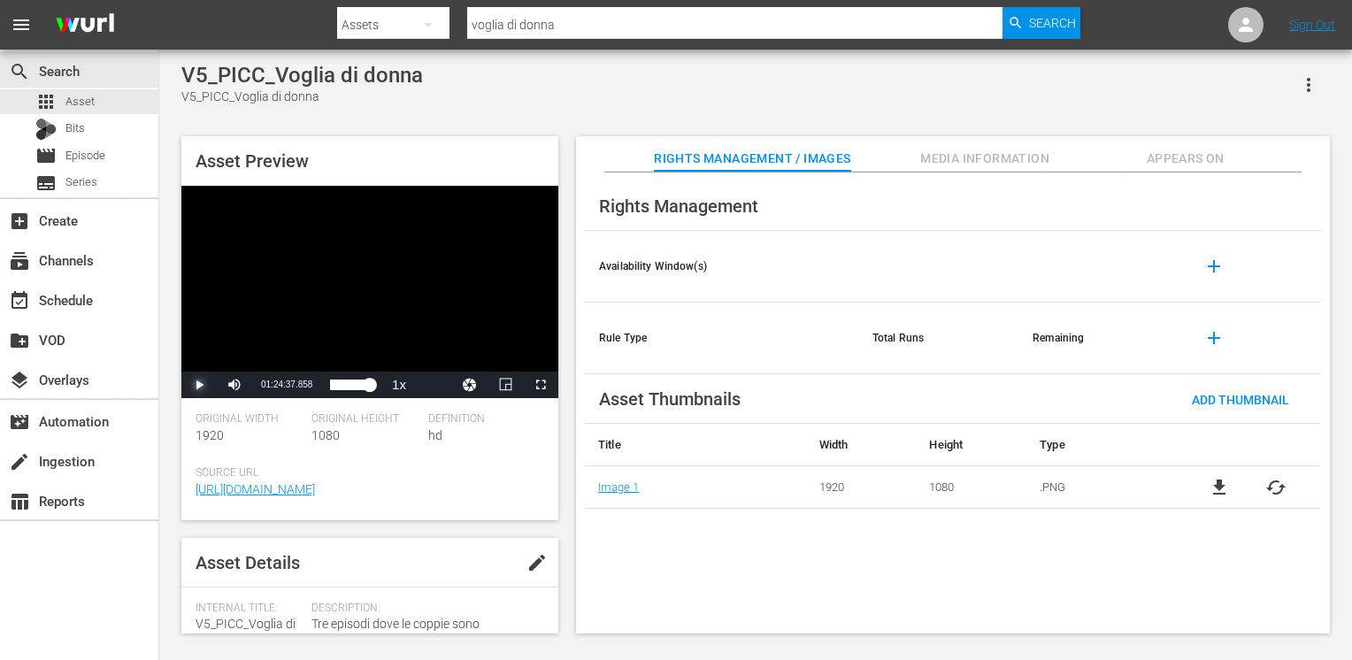
click at [199, 385] on span "Video Player" at bounding box center [199, 385] width 0 height 0
click at [541, 385] on span "Video Player" at bounding box center [541, 385] width 0 height 0
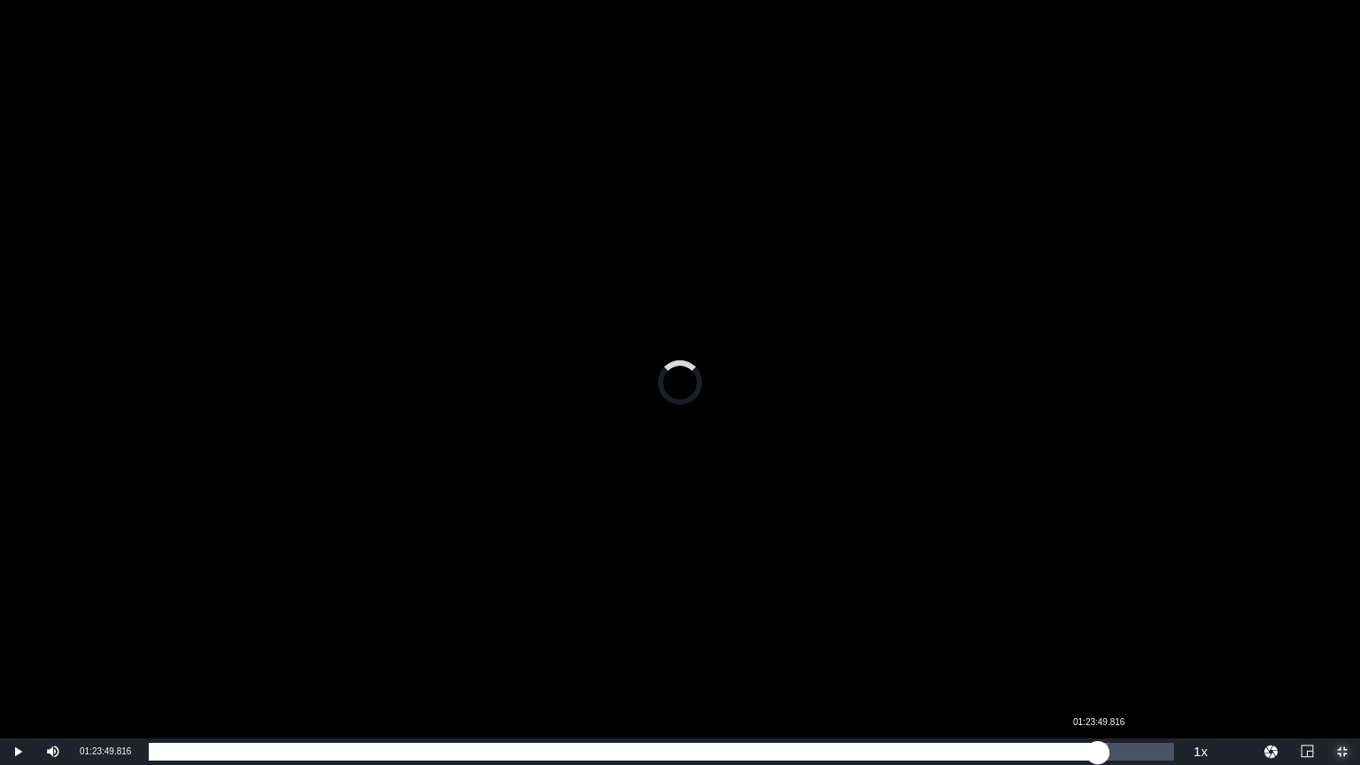
click at [1098, 659] on div "01:24:38.482" at bounding box center [623, 752] width 949 height 18
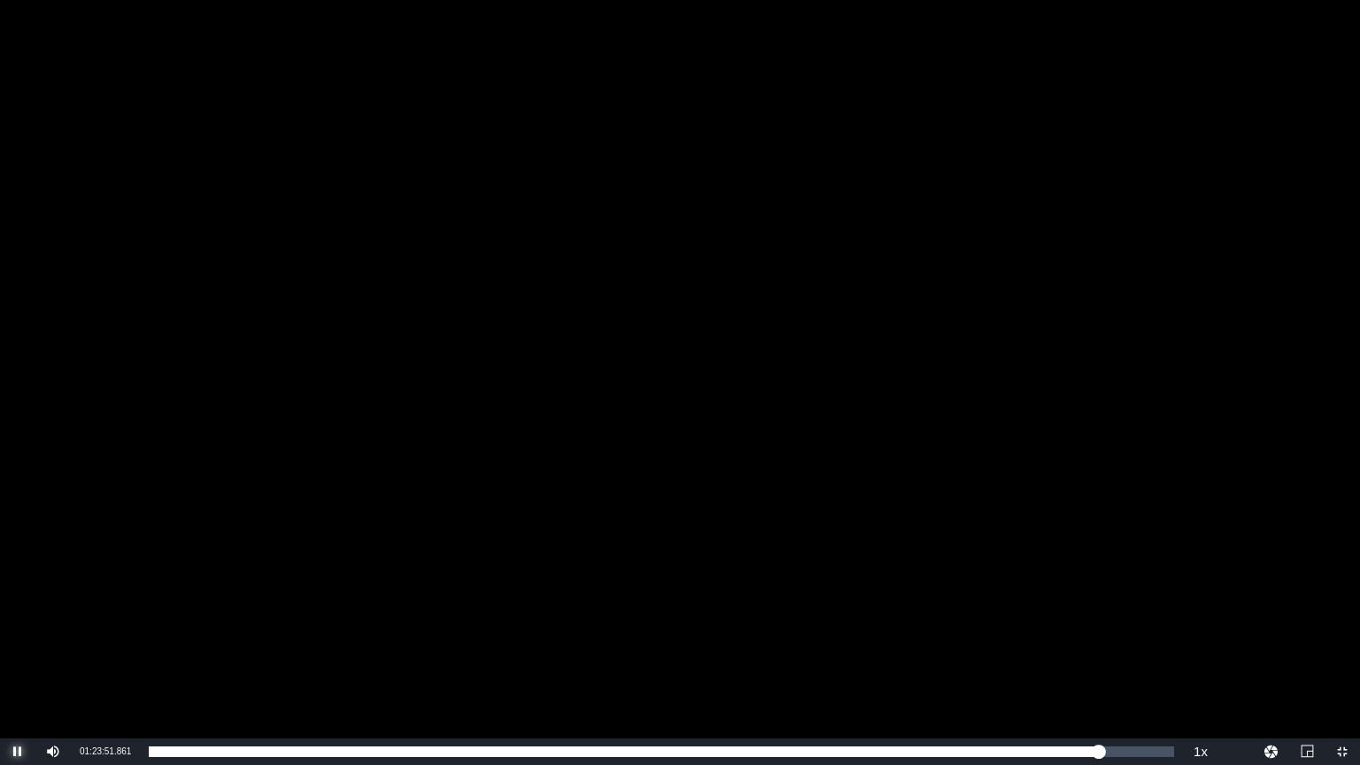
click at [18, 659] on span "Video Player" at bounding box center [18, 751] width 0 height 0
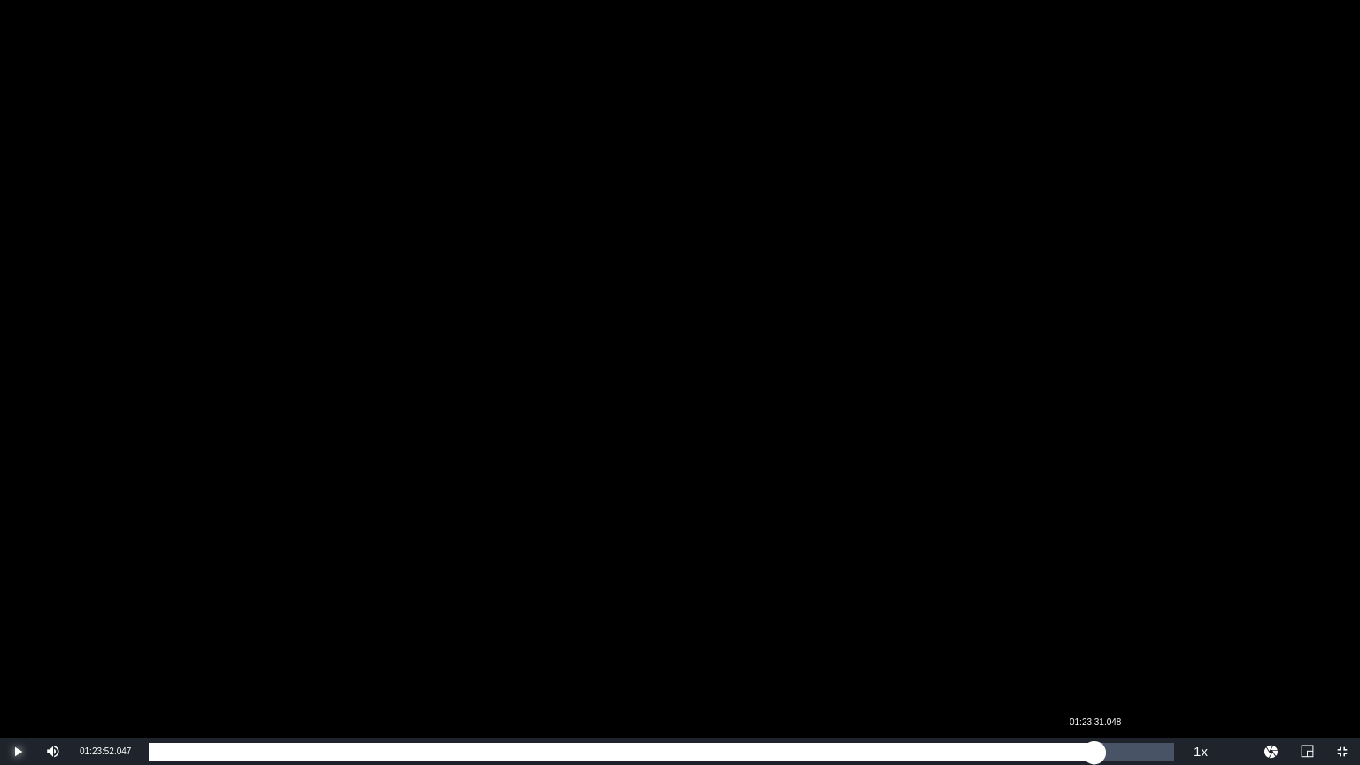
click at [1094, 659] on div "01:23:52.047" at bounding box center [621, 752] width 945 height 18
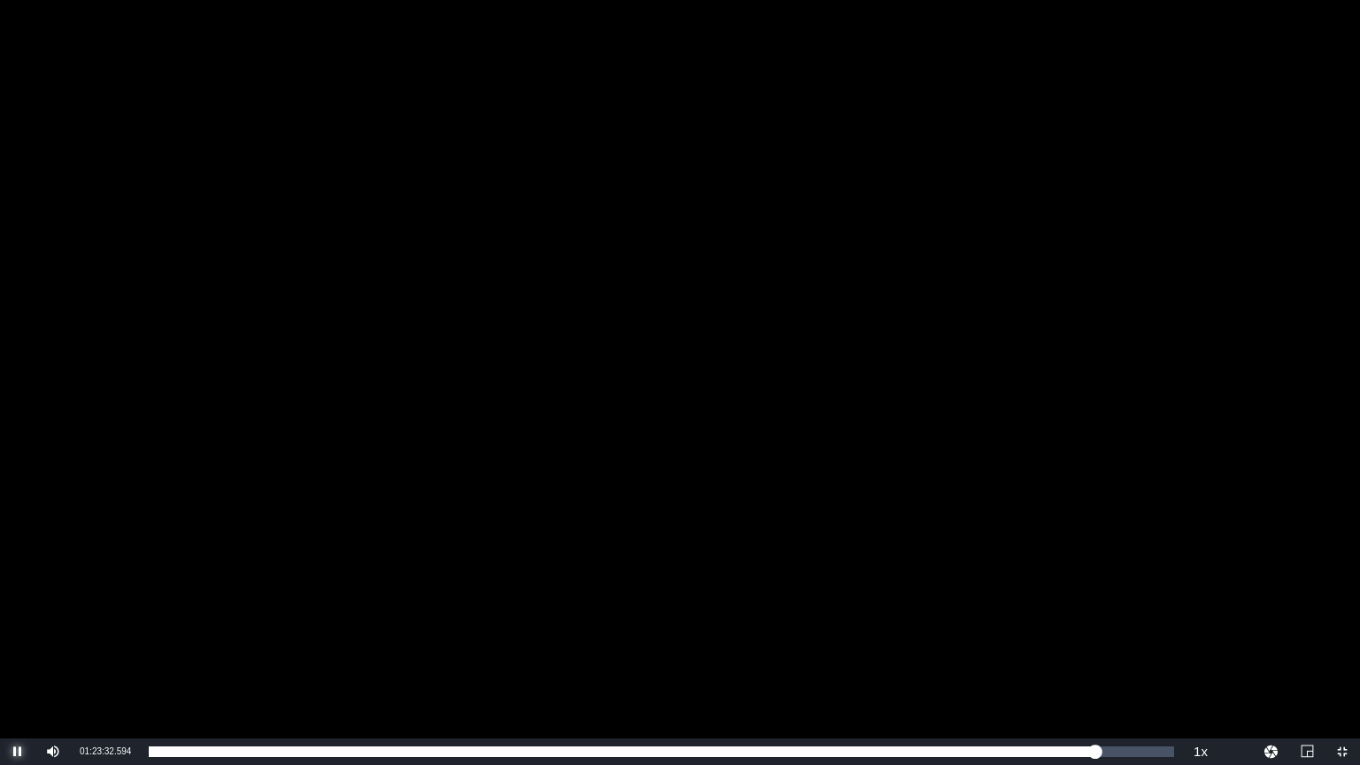
click at [18, 659] on span "Video Player" at bounding box center [18, 751] width 0 height 0
click at [1342, 659] on span "Video Player" at bounding box center [1342, 751] width 0 height 0
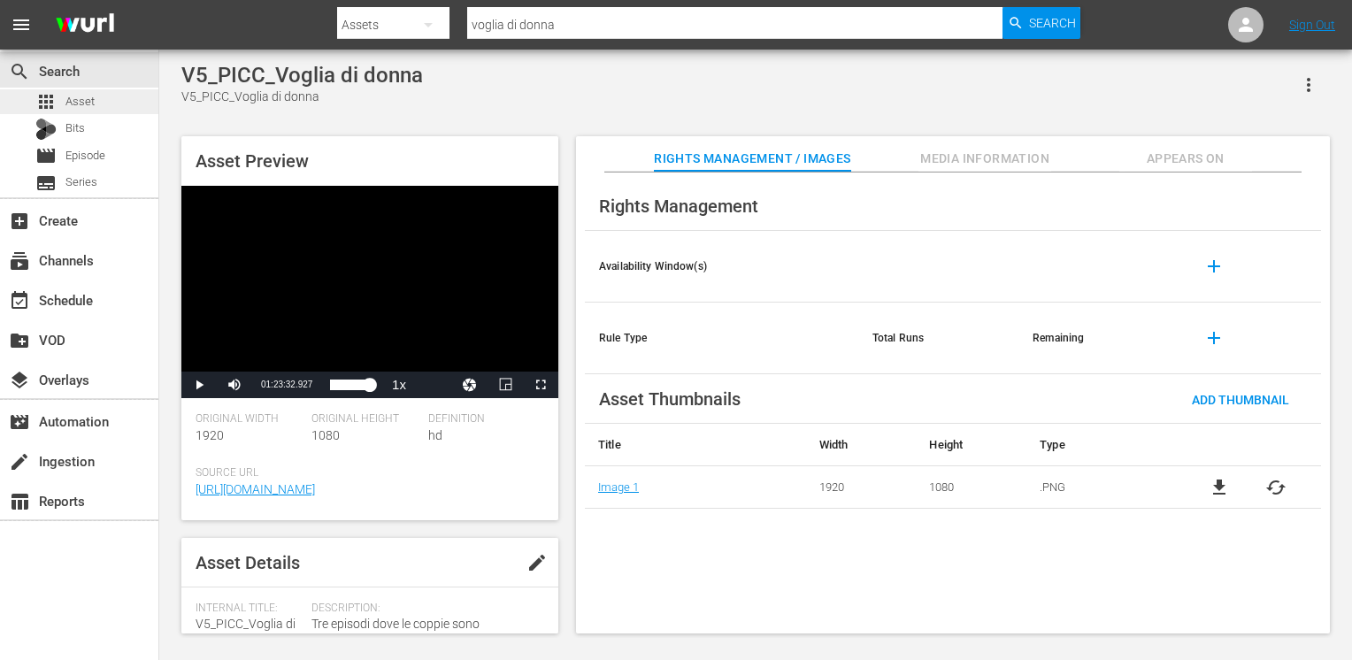
click at [85, 104] on span "Asset" at bounding box center [79, 102] width 29 height 18
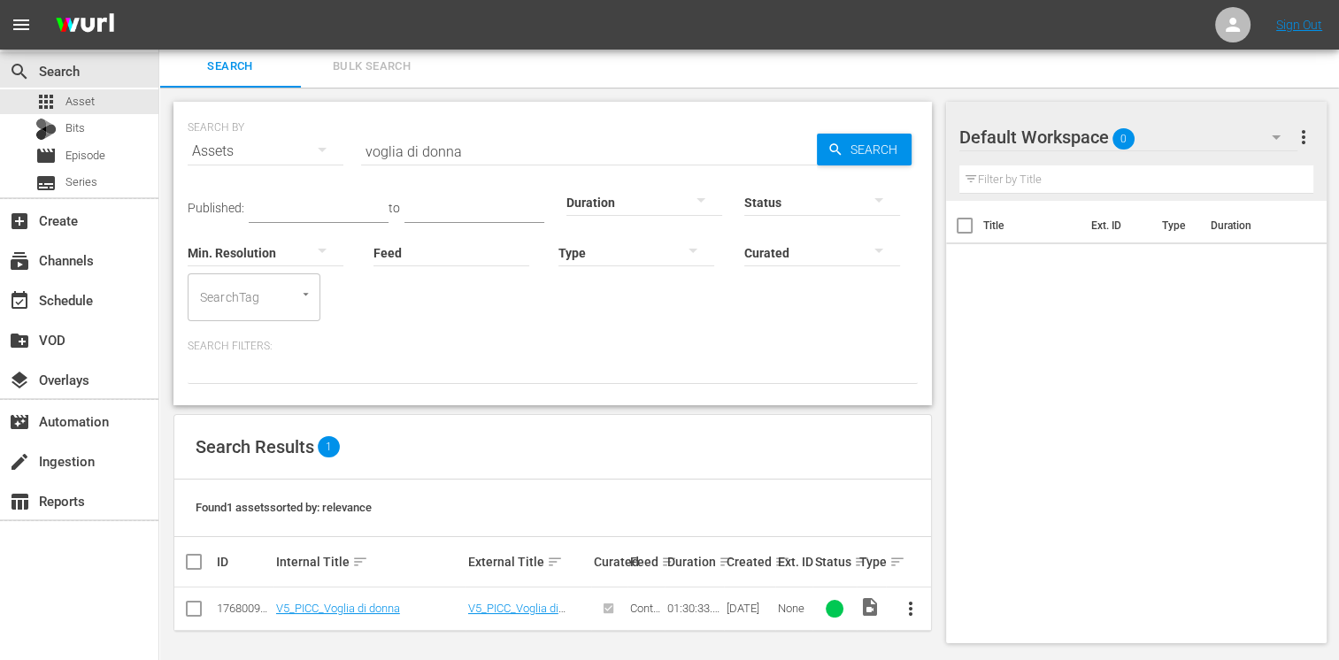
scroll to position [6, 0]
drag, startPoint x: 471, startPoint y: 146, endPoint x: 276, endPoint y: 152, distance: 194.8
click at [276, 152] on div "SEARCH BY Search By Assets Search ID, Title, Description, Keywords, or Category…" at bounding box center [553, 139] width 730 height 64
type input "c"
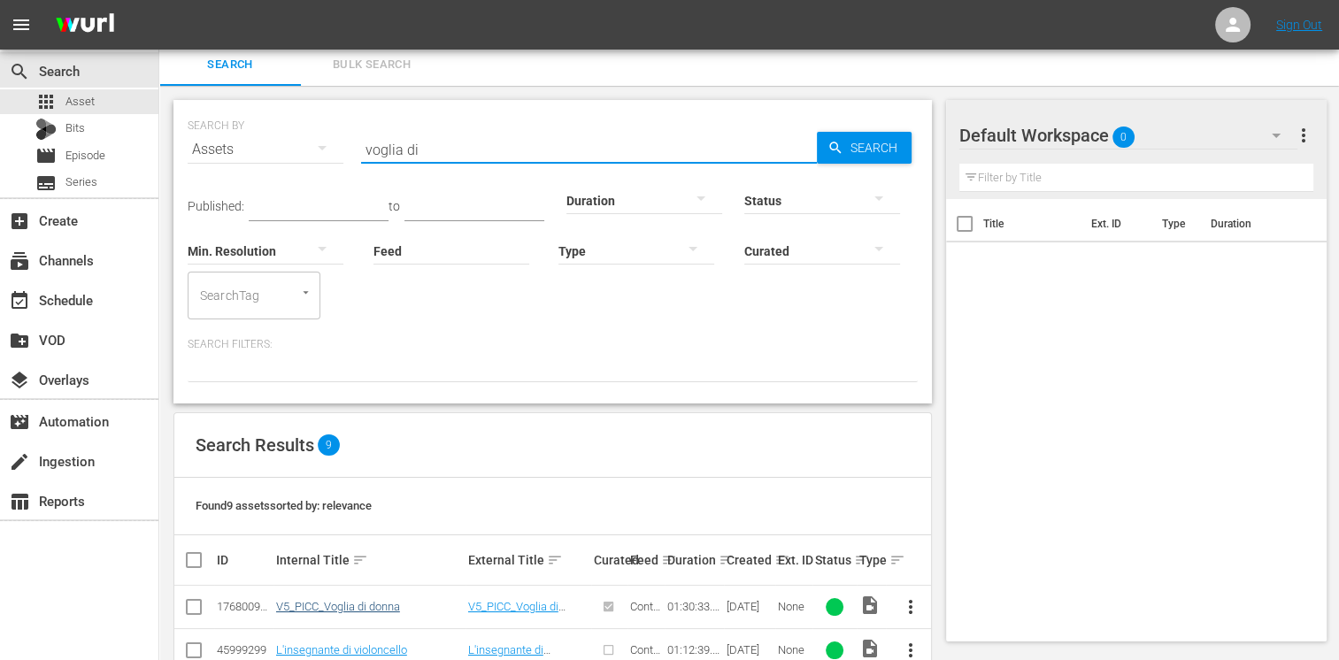
type input "voglia di"
click at [340, 607] on link "V5_PICC_Voglia di donna" at bounding box center [338, 606] width 124 height 13
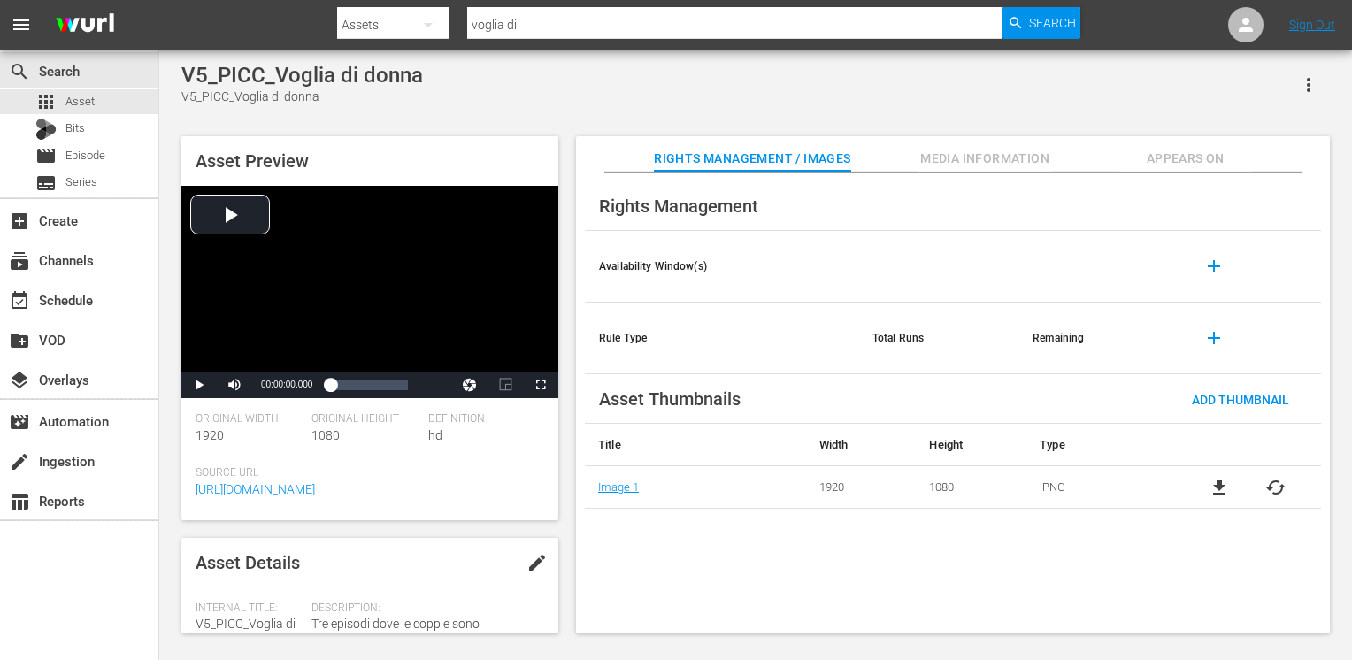
type input "voglia di"
click at [541, 385] on span "Video Player" at bounding box center [541, 385] width 0 height 0
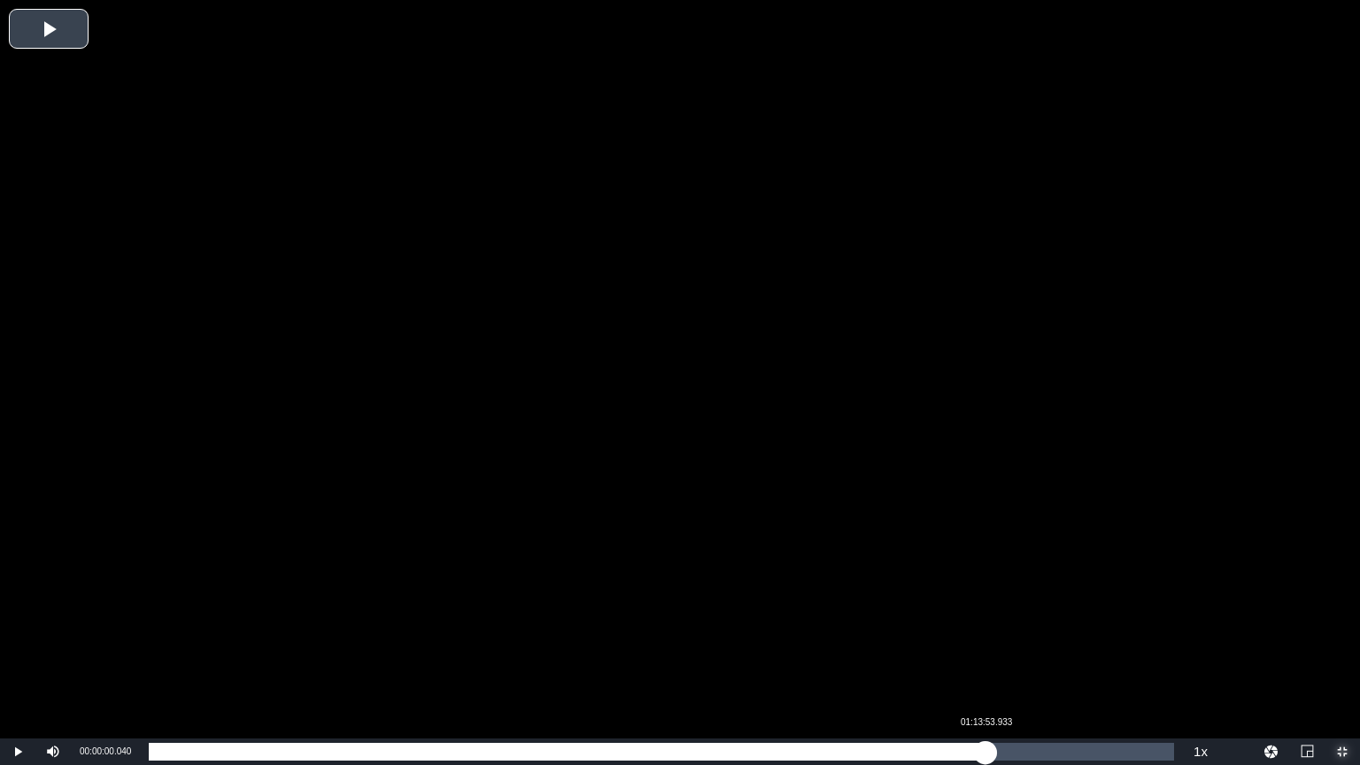
click at [985, 659] on div "Loaded : 0.11% 01:13:53.933 00:00:00.040" at bounding box center [661, 751] width 1043 height 27
click at [1076, 659] on div "01:21:57.208" at bounding box center [1076, 752] width 1 height 18
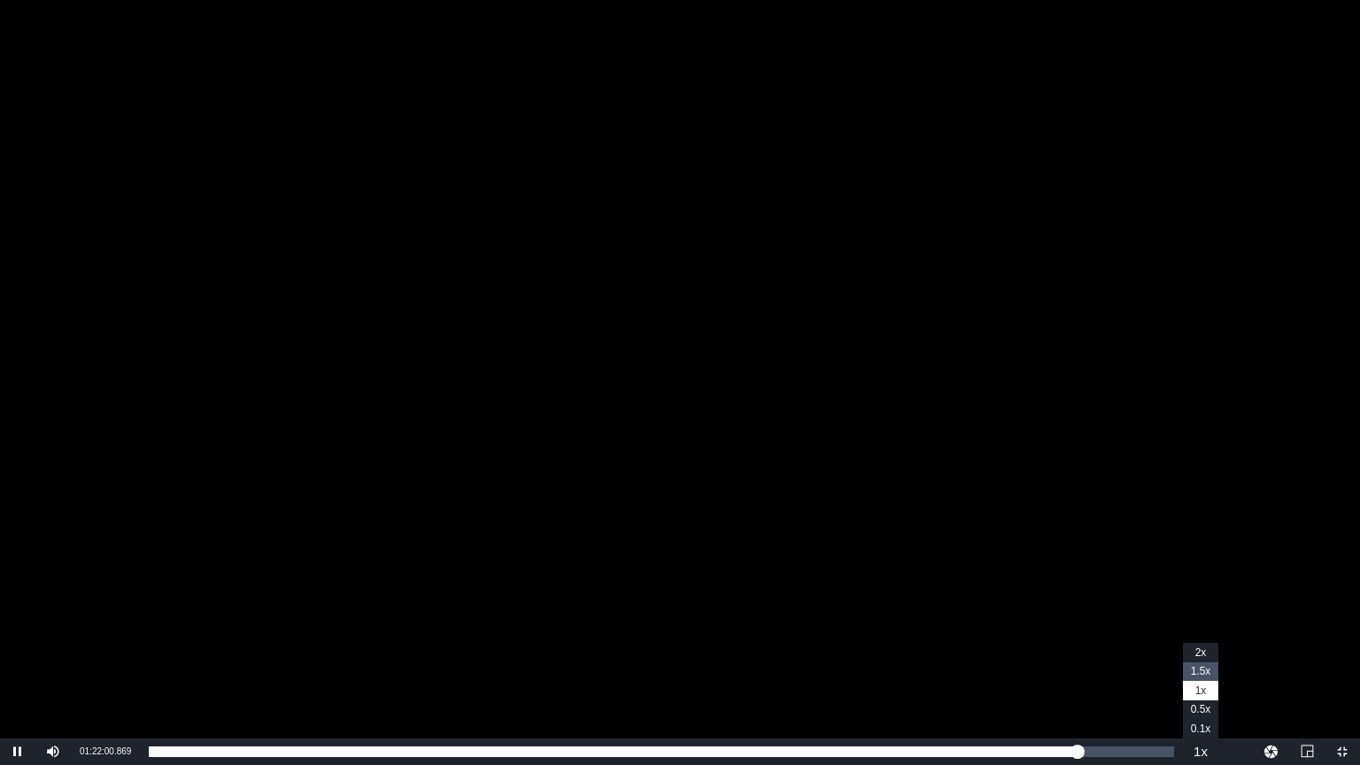
click at [1208, 659] on li "1.5x" at bounding box center [1200, 671] width 35 height 19
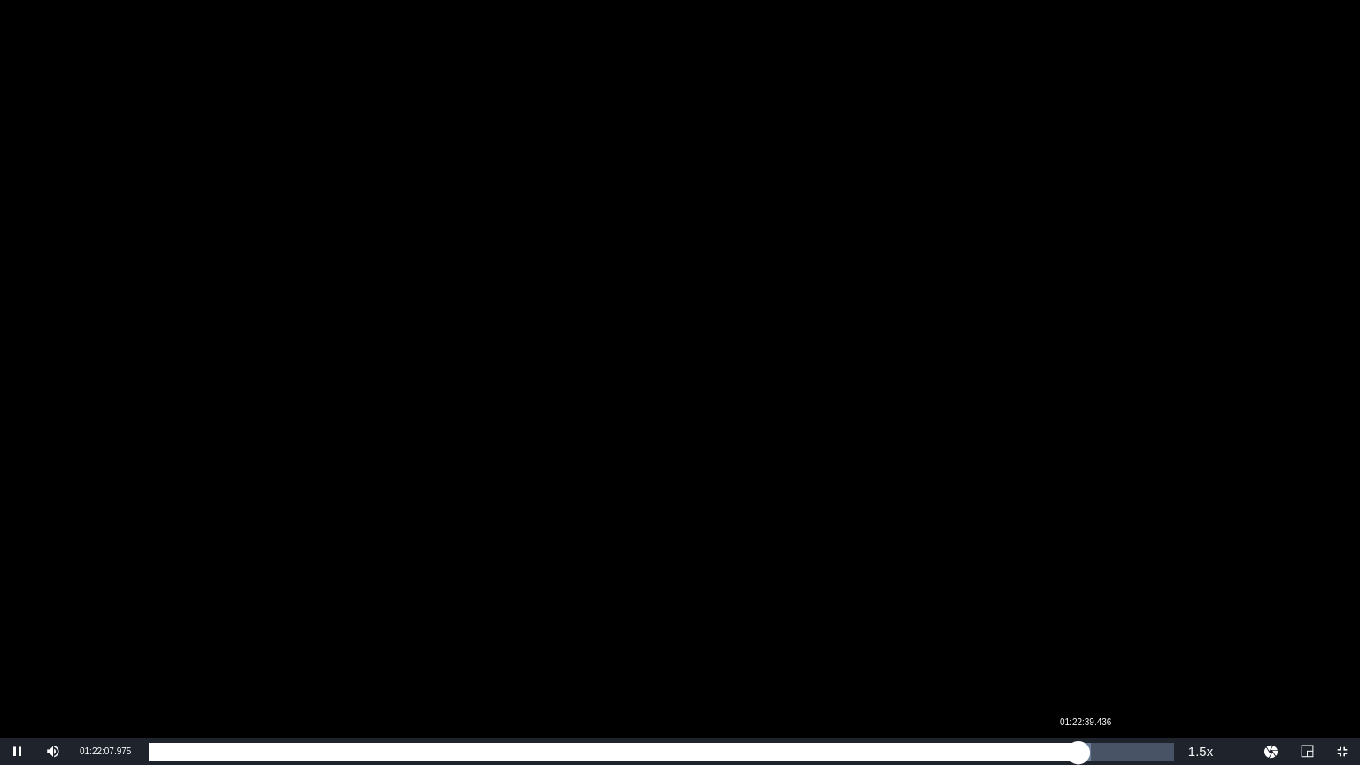
click at [1078, 659] on div "01:22:08.243" at bounding box center [613, 752] width 929 height 18
click at [1086, 659] on div "01:22:52.146" at bounding box center [617, 752] width 937 height 18
click at [1083, 659] on div "01:22:50.298" at bounding box center [617, 752] width 937 height 18
click at [1080, 659] on div "01:22:31.414" at bounding box center [616, 752] width 934 height 18
click at [1090, 659] on div "01:23:15.723" at bounding box center [620, 752] width 942 height 18
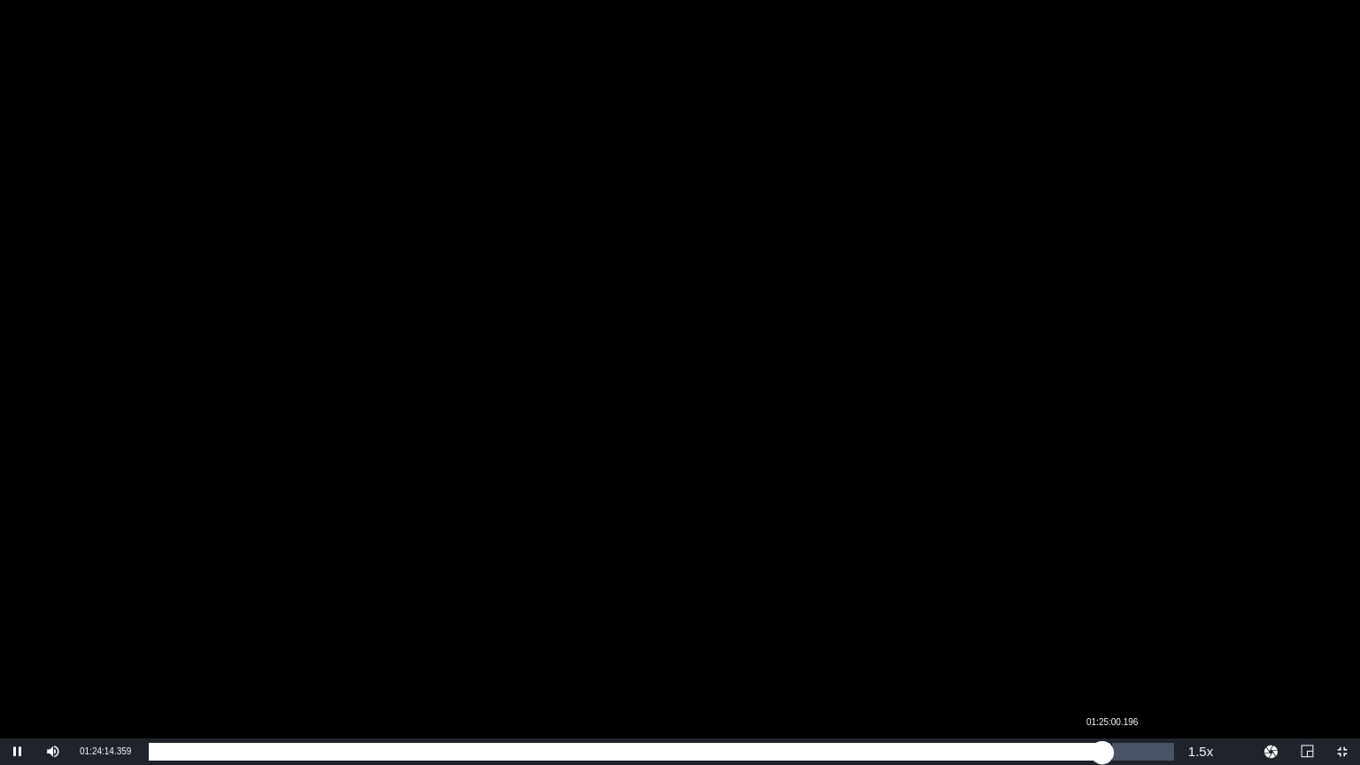
click at [1102, 659] on div "01:24:14.547" at bounding box center [625, 752] width 953 height 18
click at [1131, 659] on div "Loaded : 94.07% 01:26:43.420 01:25:10.935" at bounding box center [661, 752] width 1025 height 18
click at [1131, 659] on div "01:26:50.732" at bounding box center [640, 752] width 982 height 18
click at [1154, 659] on div "Loaded : 96.61% 01:28:40.720 01:27:22.566" at bounding box center [661, 752] width 1025 height 18
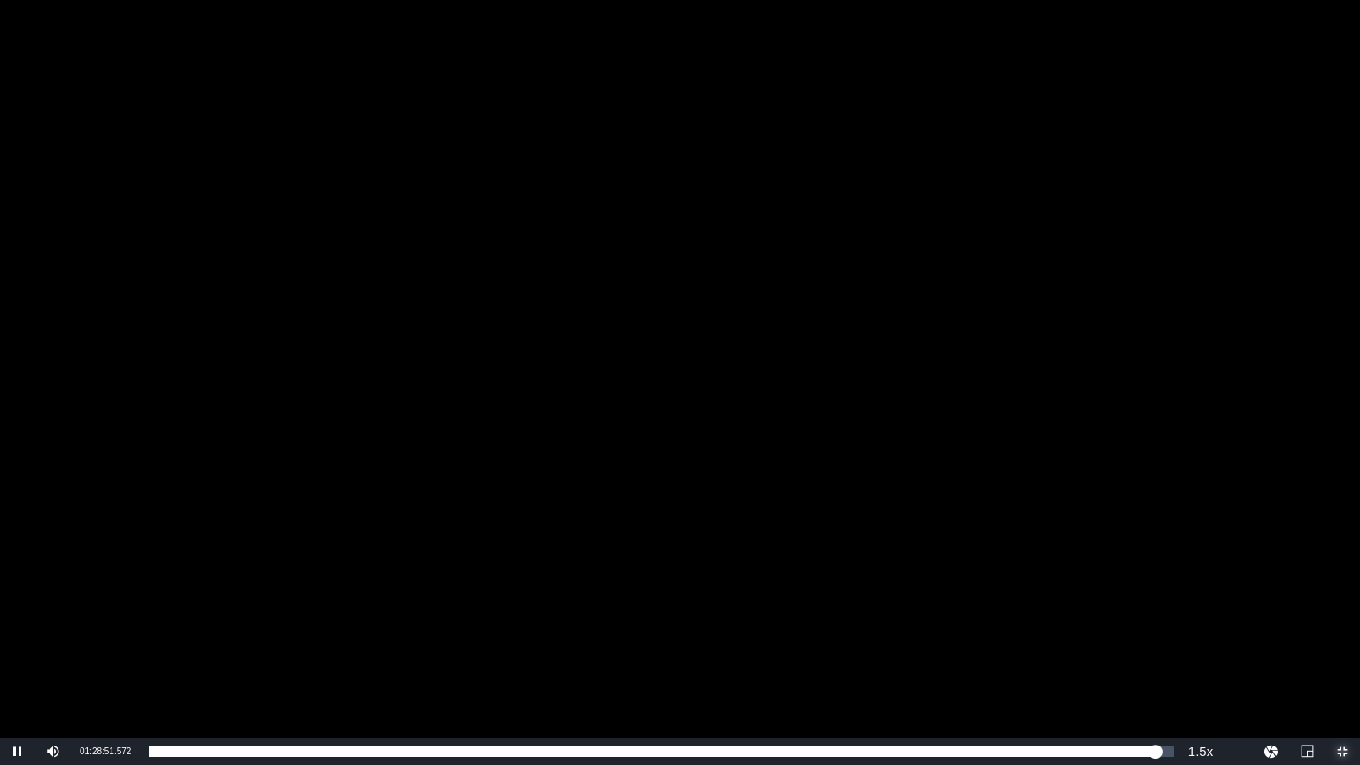
click at [1342, 659] on span "Video Player" at bounding box center [1342, 751] width 0 height 0
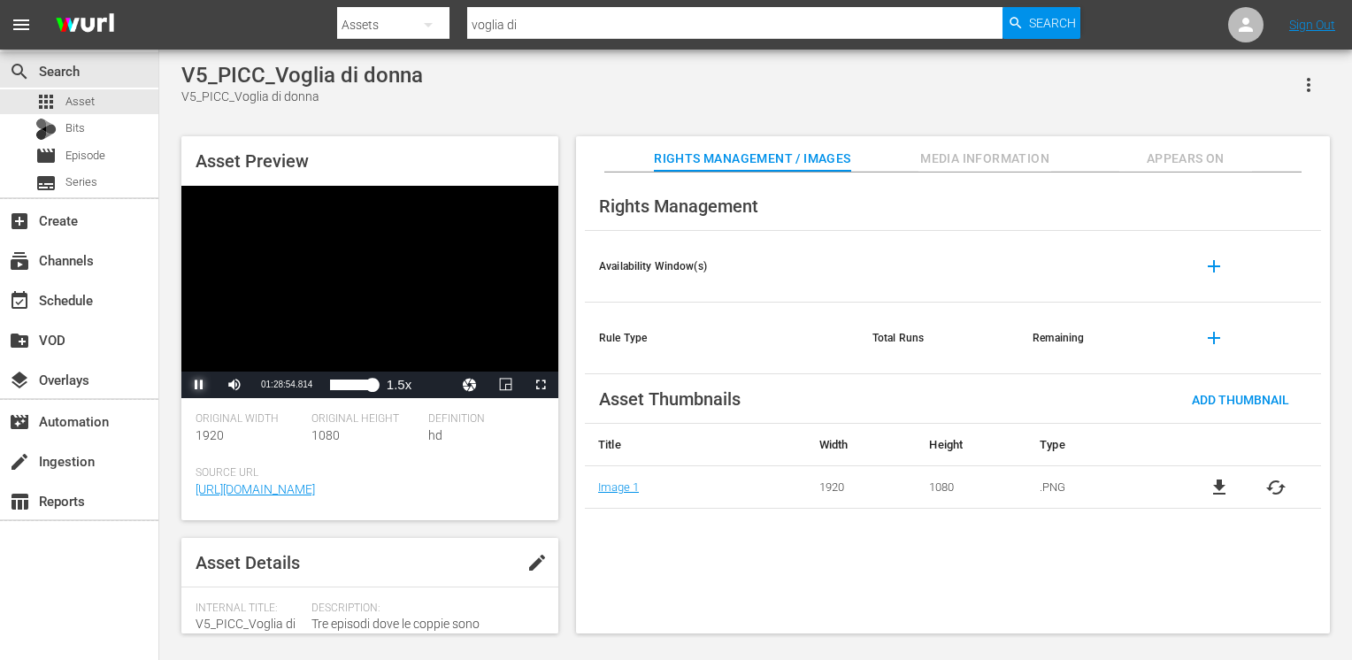
click at [199, 385] on span "Video Player" at bounding box center [199, 385] width 0 height 0
click at [96, 104] on div "apps Asset" at bounding box center [79, 101] width 158 height 25
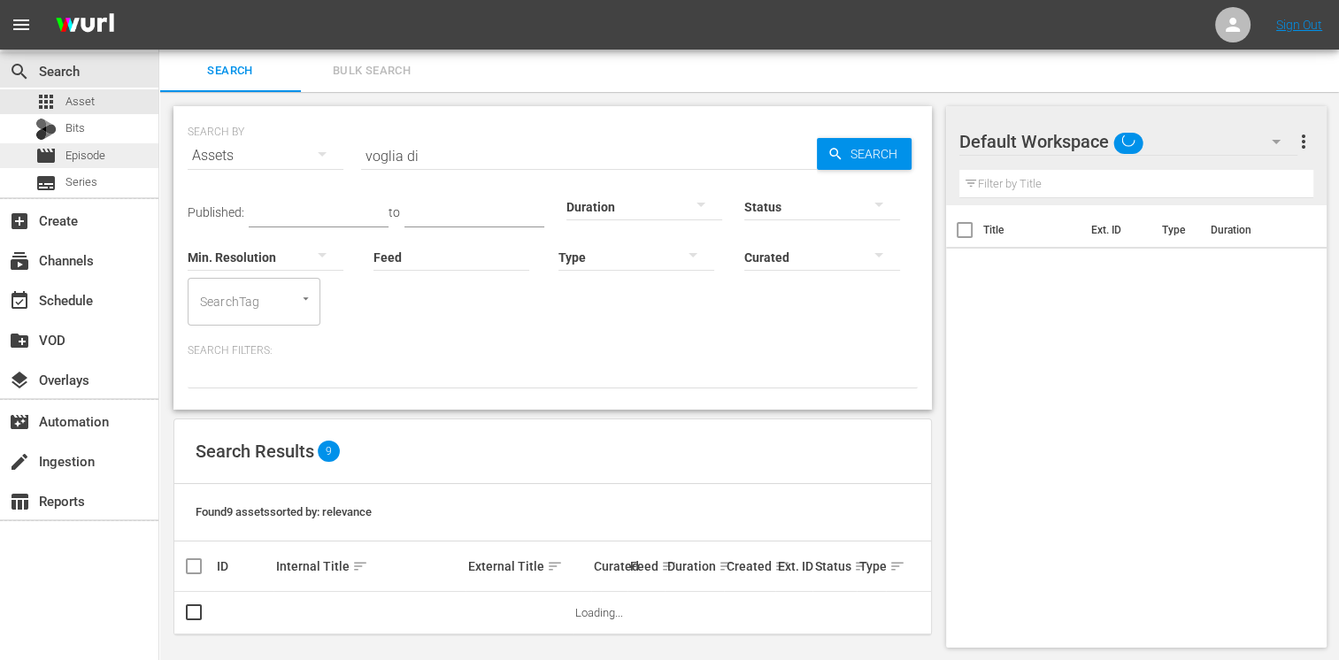
click at [104, 164] on span "Episode" at bounding box center [85, 156] width 40 height 18
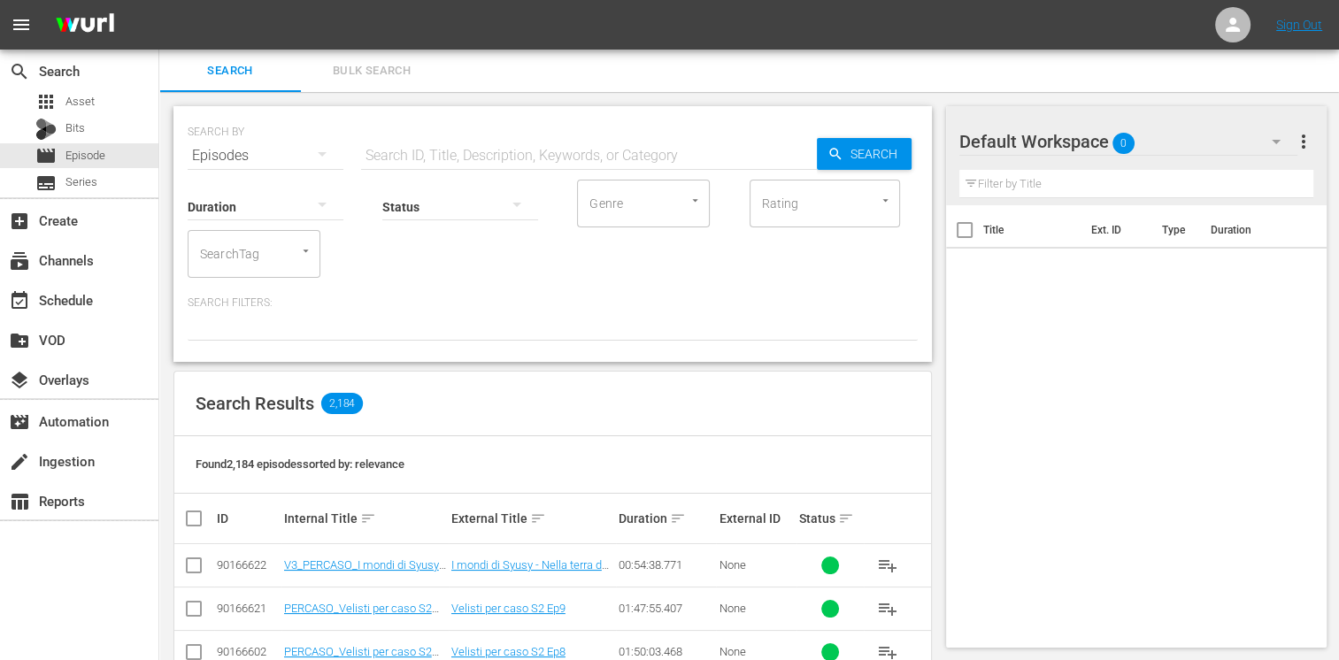
click at [438, 158] on input "text" at bounding box center [589, 156] width 456 height 42
type input "medico stud"
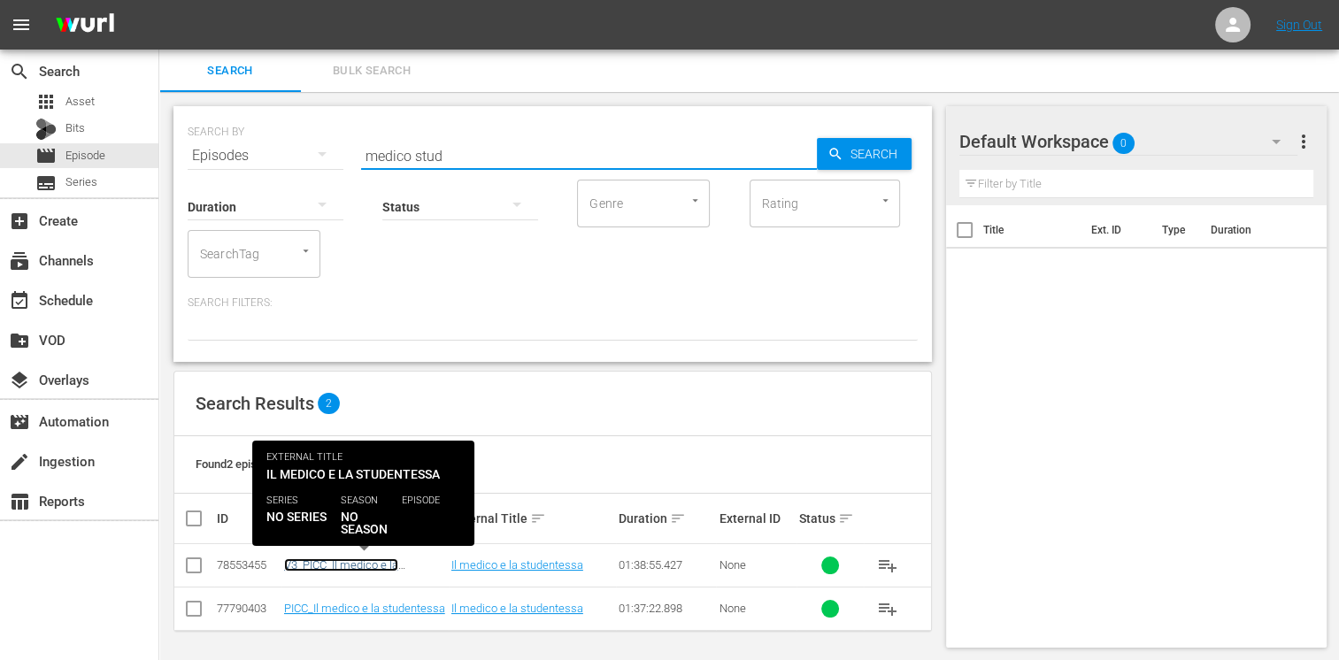
click at [321, 561] on link "V3_PICC_Il medico e la studentessa" at bounding box center [341, 572] width 114 height 27
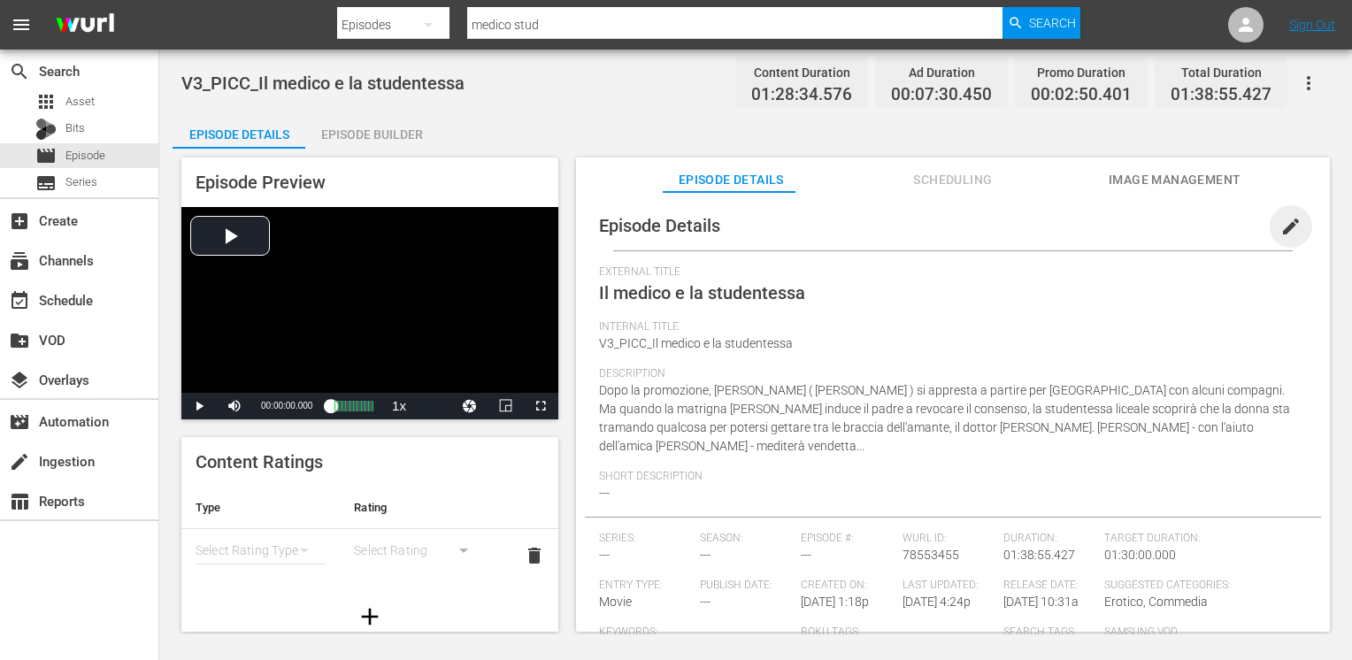
click at [1281, 231] on span "edit" at bounding box center [1291, 226] width 21 height 21
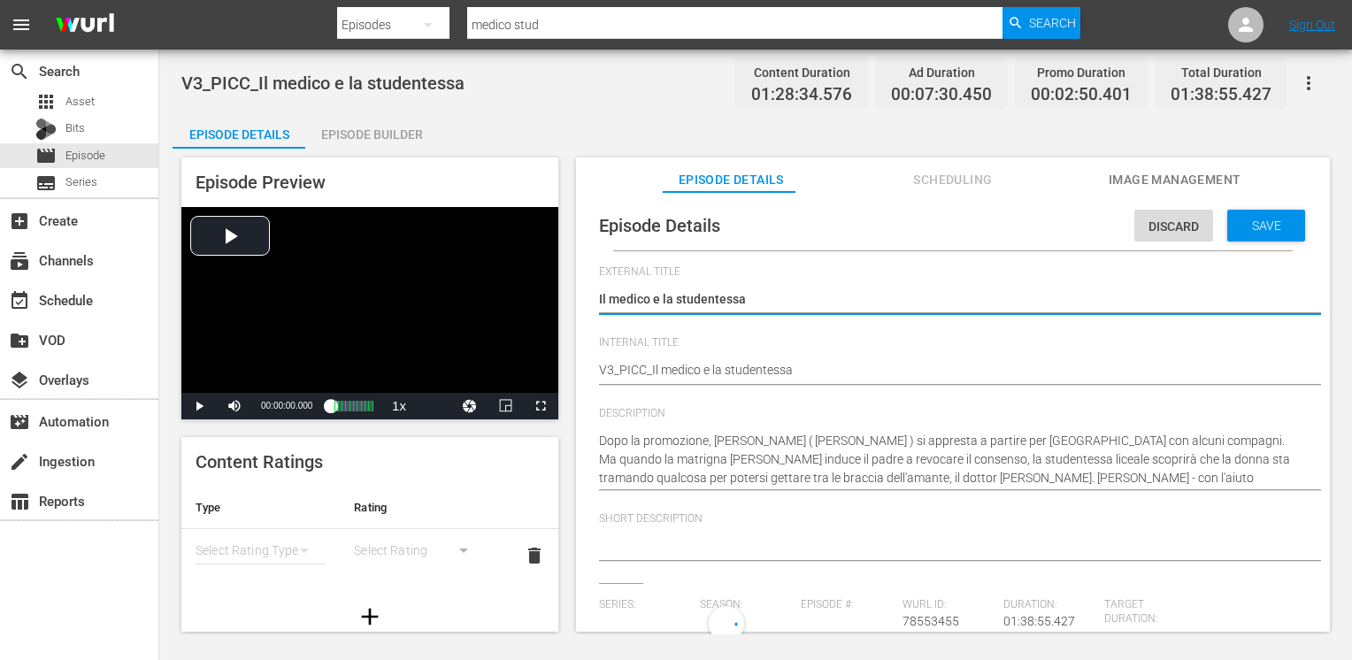
type input "No Series"
click at [661, 297] on textarea "Il medico e la studentessa" at bounding box center [948, 300] width 699 height 21
type textarea "Il medico ela studentessa"
type textarea "Il medico la studentessa"
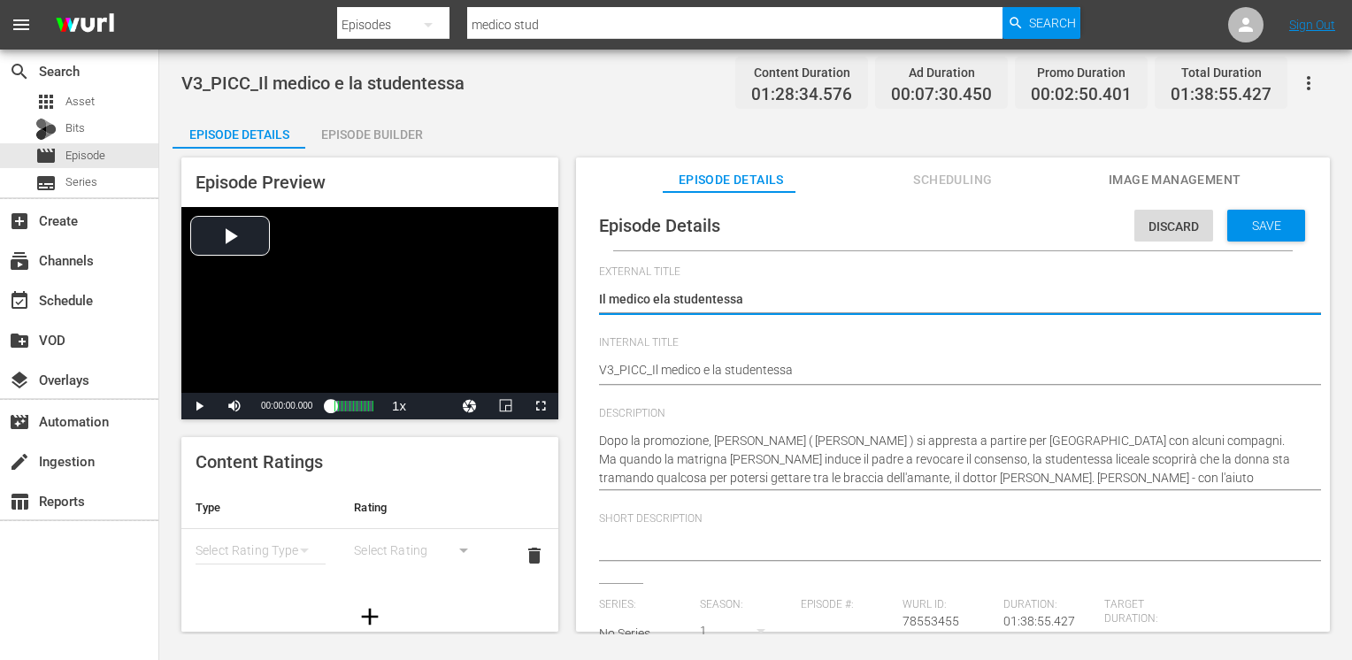
type textarea "Il medico la studentessa"
type textarea "Il medicola studentessa"
type textarea "Il [DOMAIN_NAME] studentessa"
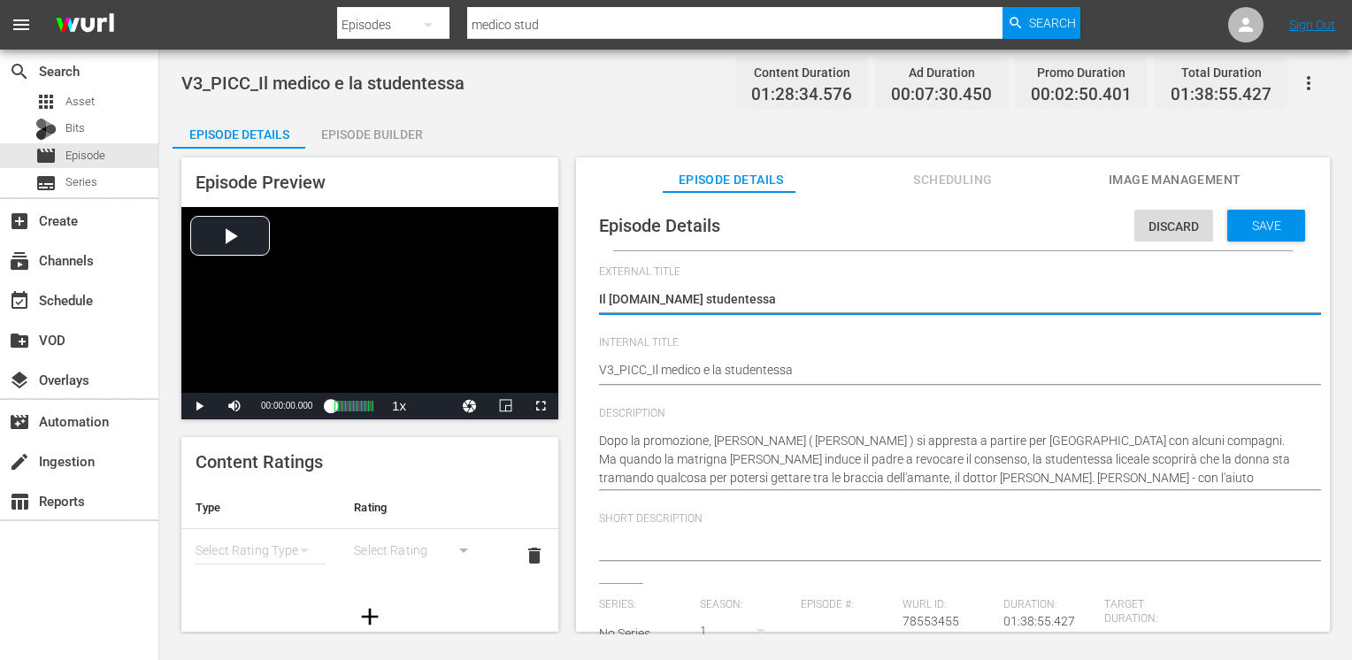
type textarea "Il medico..la studentessa"
type textarea "Il medico...la studentessa"
type textarea "Il medico... la studentessa"
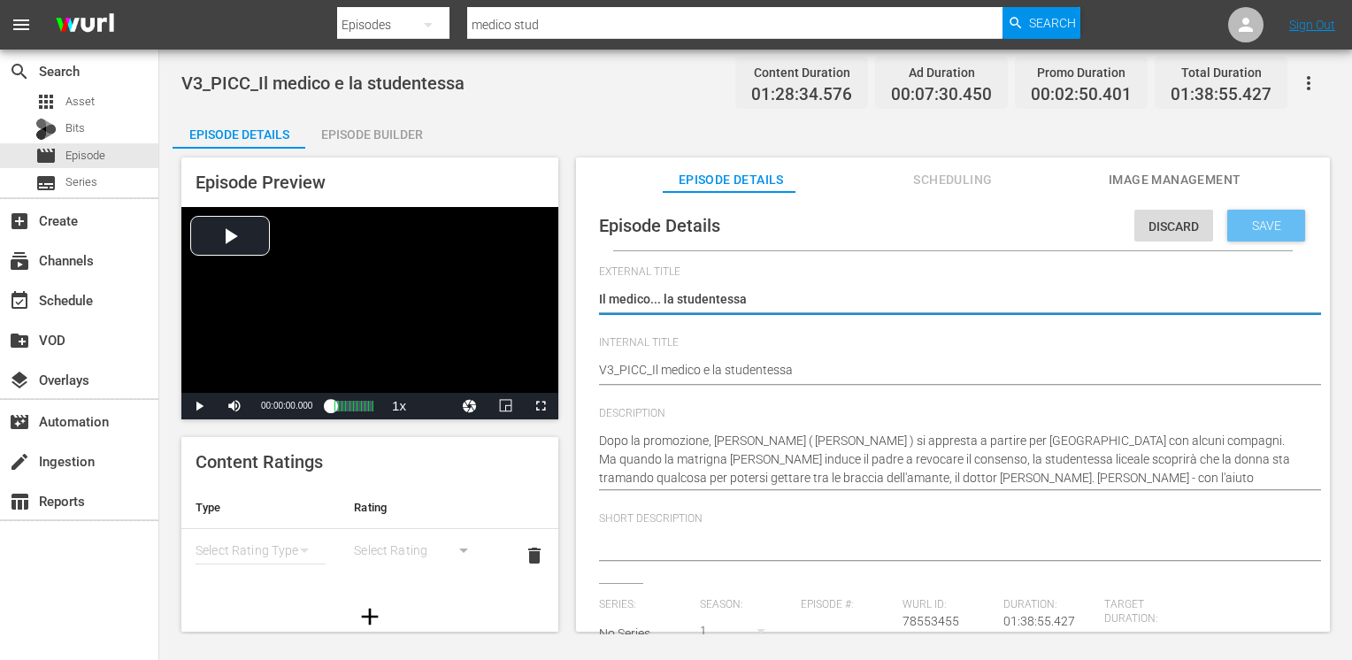
type textarea "Il medico... la studentessa"
click at [1244, 228] on span "Save" at bounding box center [1267, 226] width 58 height 14
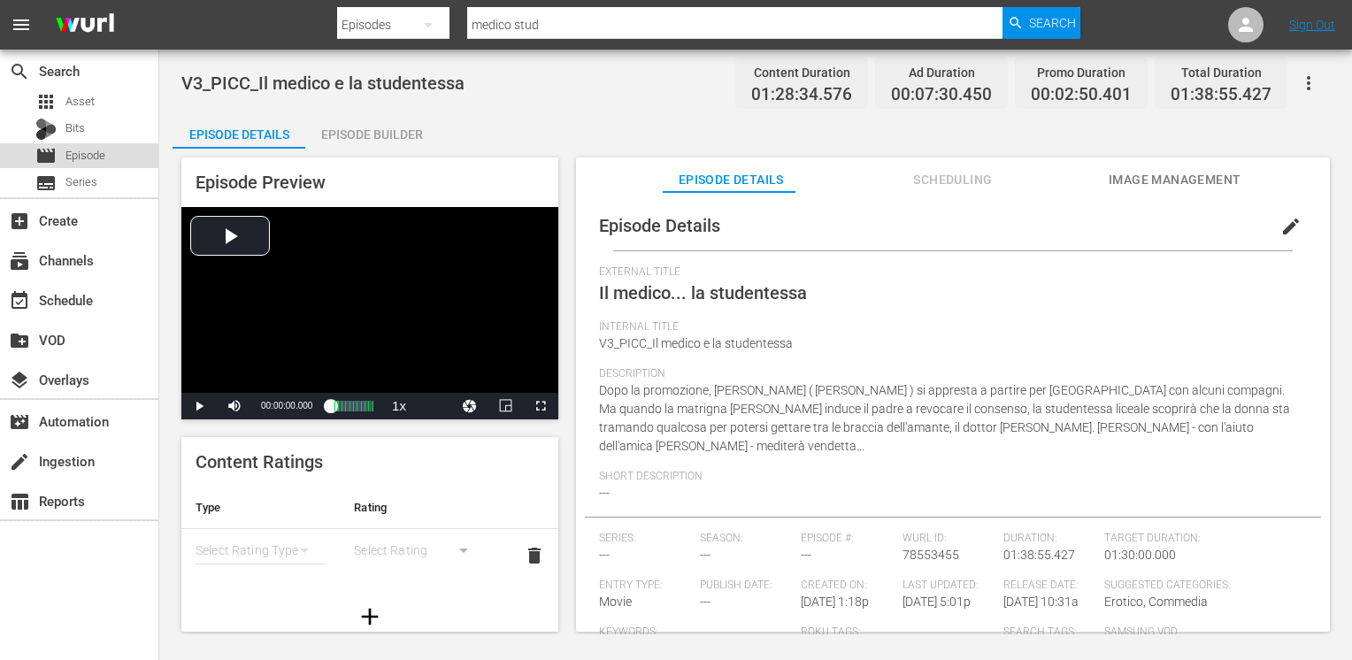
click at [88, 158] on span "Episode" at bounding box center [85, 156] width 40 height 18
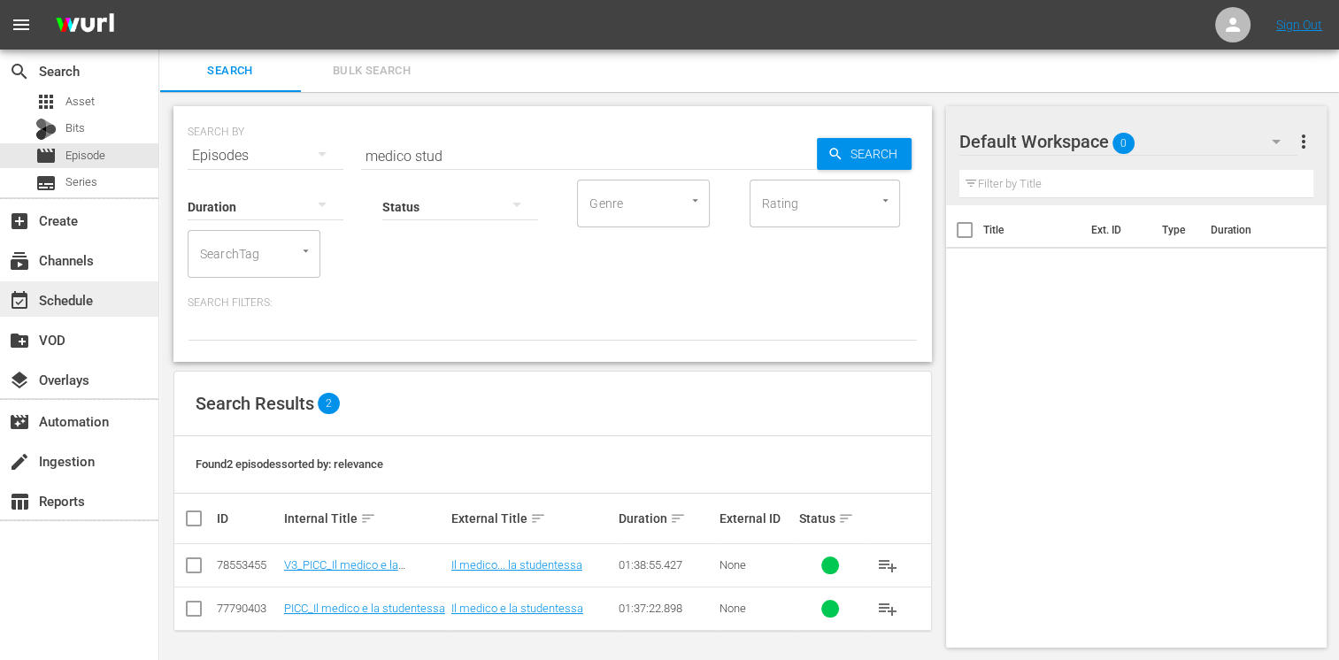
click at [54, 305] on div "event_available Schedule" at bounding box center [49, 297] width 99 height 16
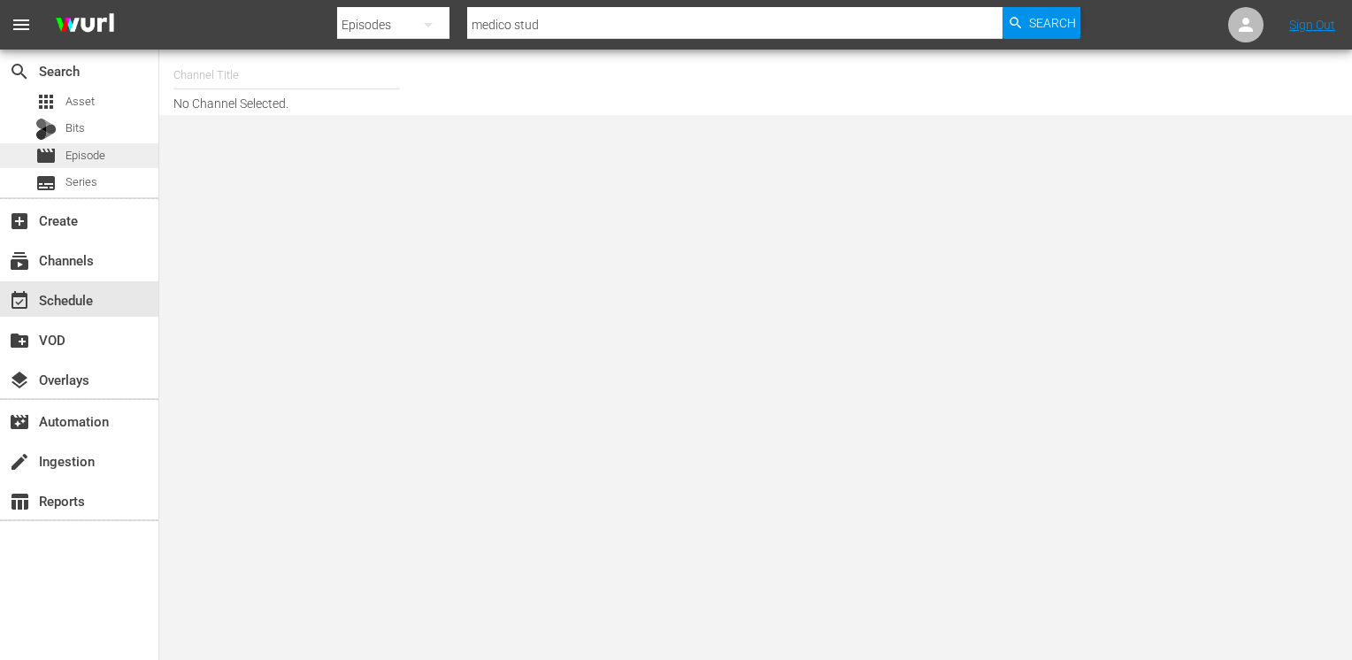
click at [98, 155] on span "Episode" at bounding box center [85, 156] width 40 height 18
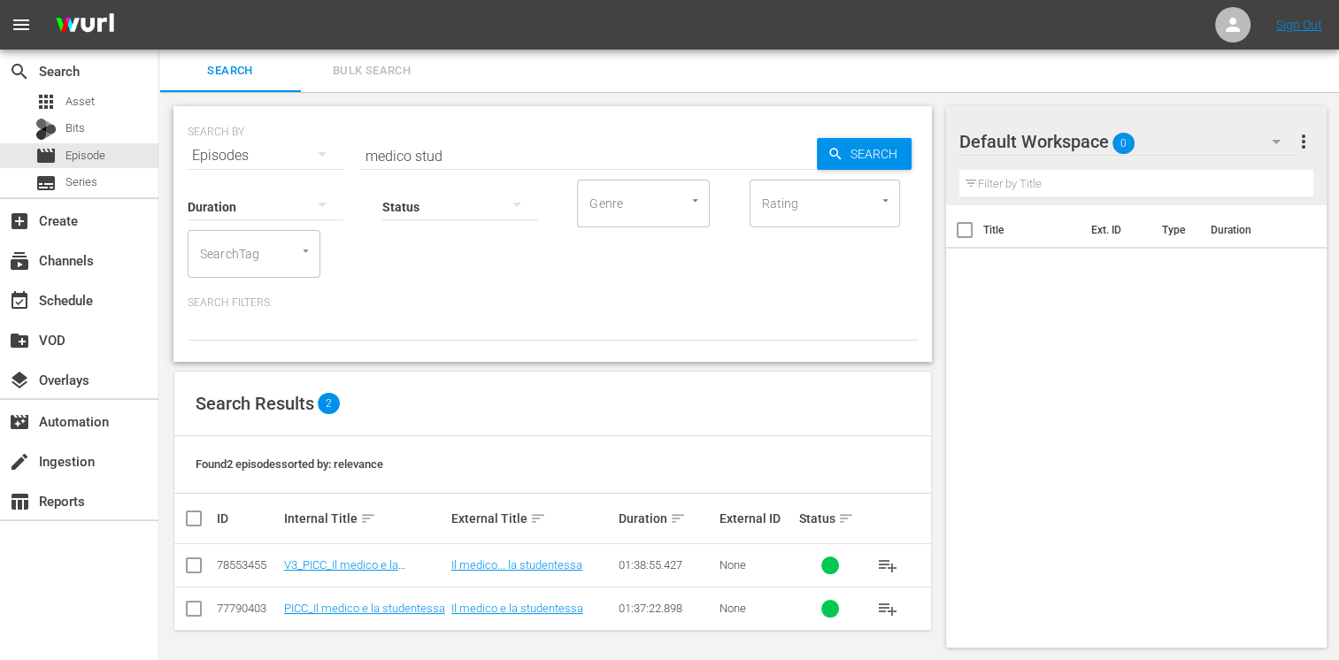
scroll to position [2, 0]
click at [102, 150] on span "Episode" at bounding box center [85, 156] width 40 height 18
